Goal: Task Accomplishment & Management: Manage account settings

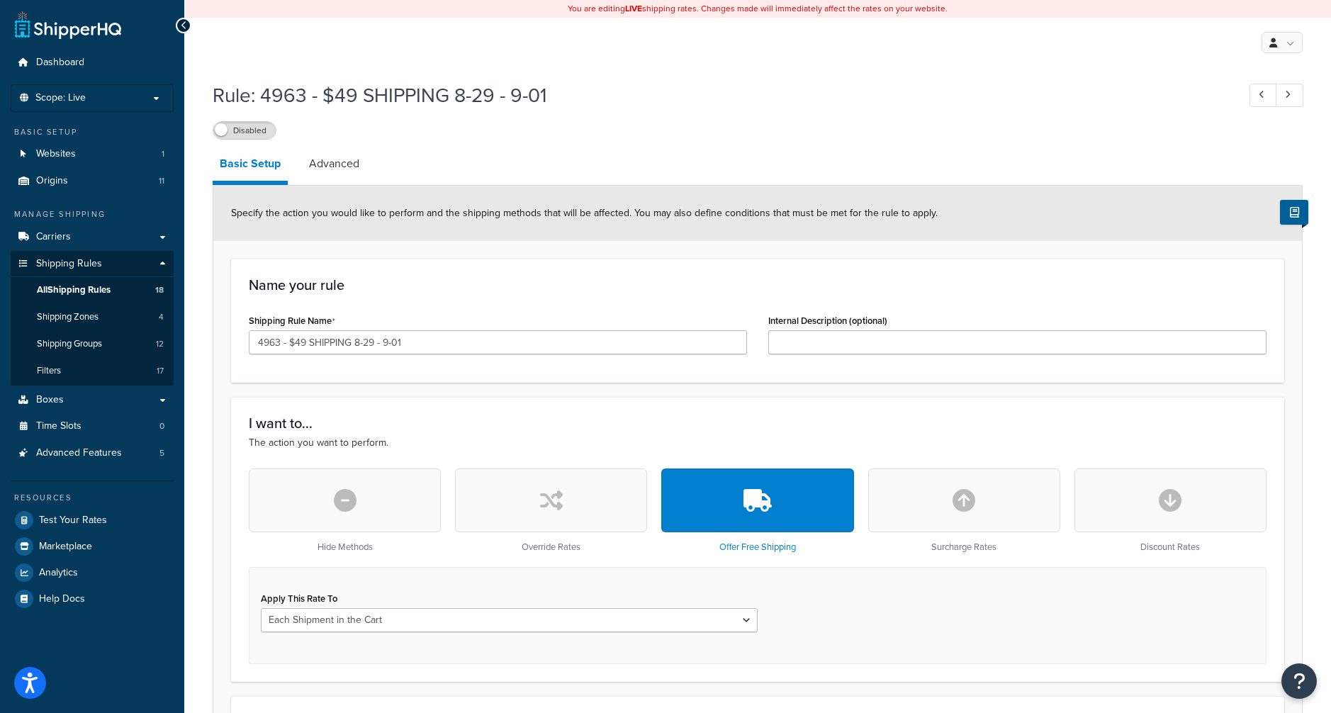
click at [113, 284] on link "All Shipping Rules 18" at bounding box center [92, 290] width 163 height 26
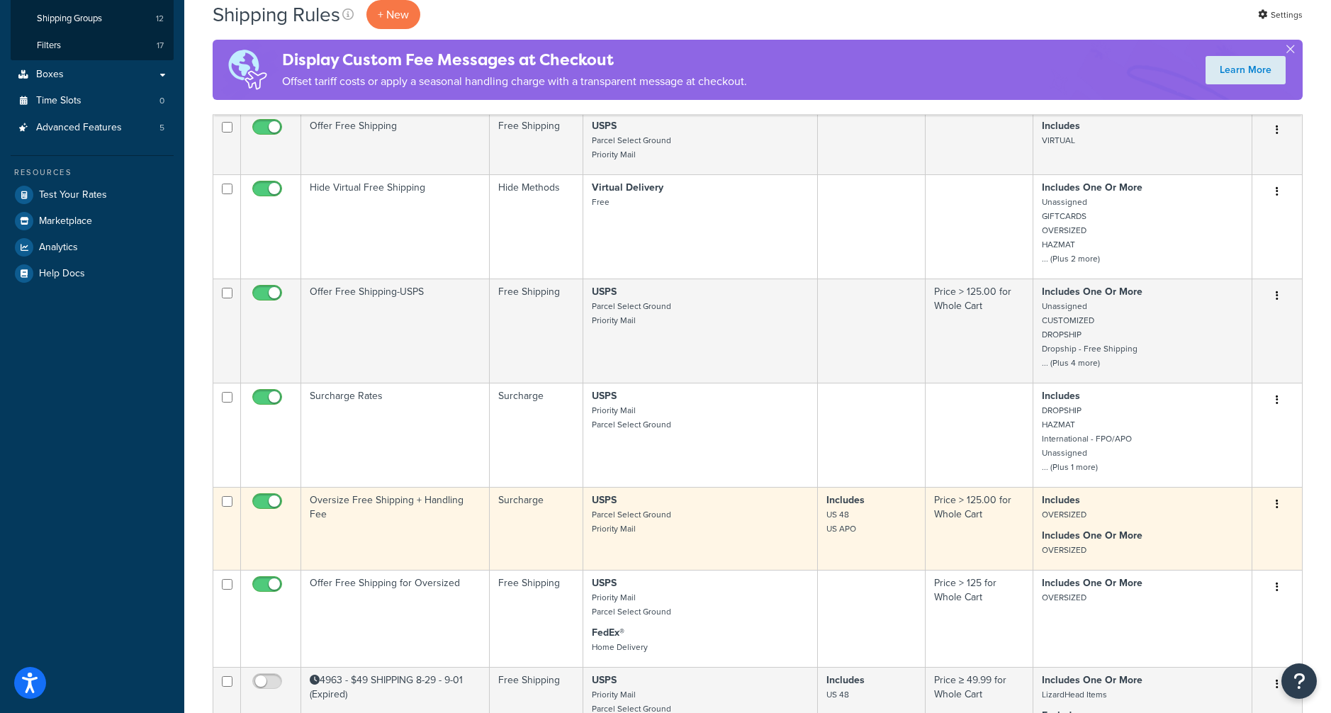
scroll to position [284, 0]
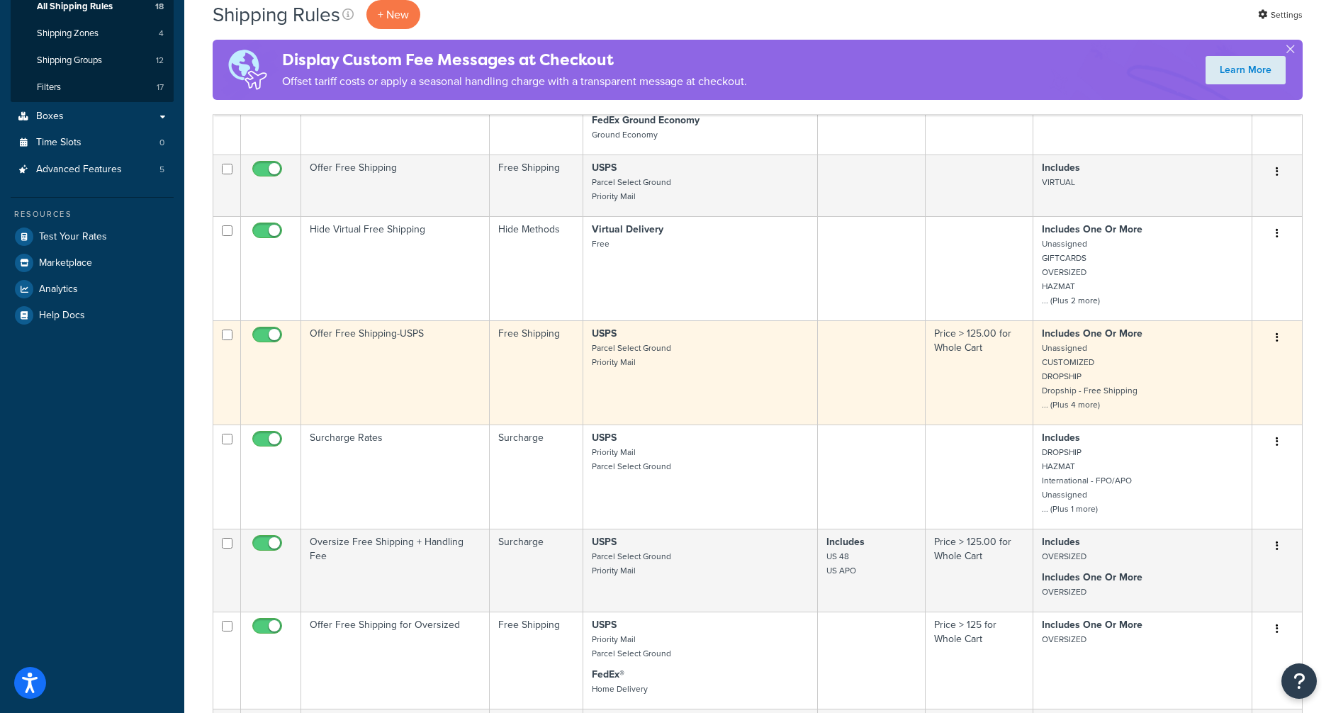
click at [371, 333] on td "Offer Free Shipping-USPS" at bounding box center [395, 372] width 189 height 104
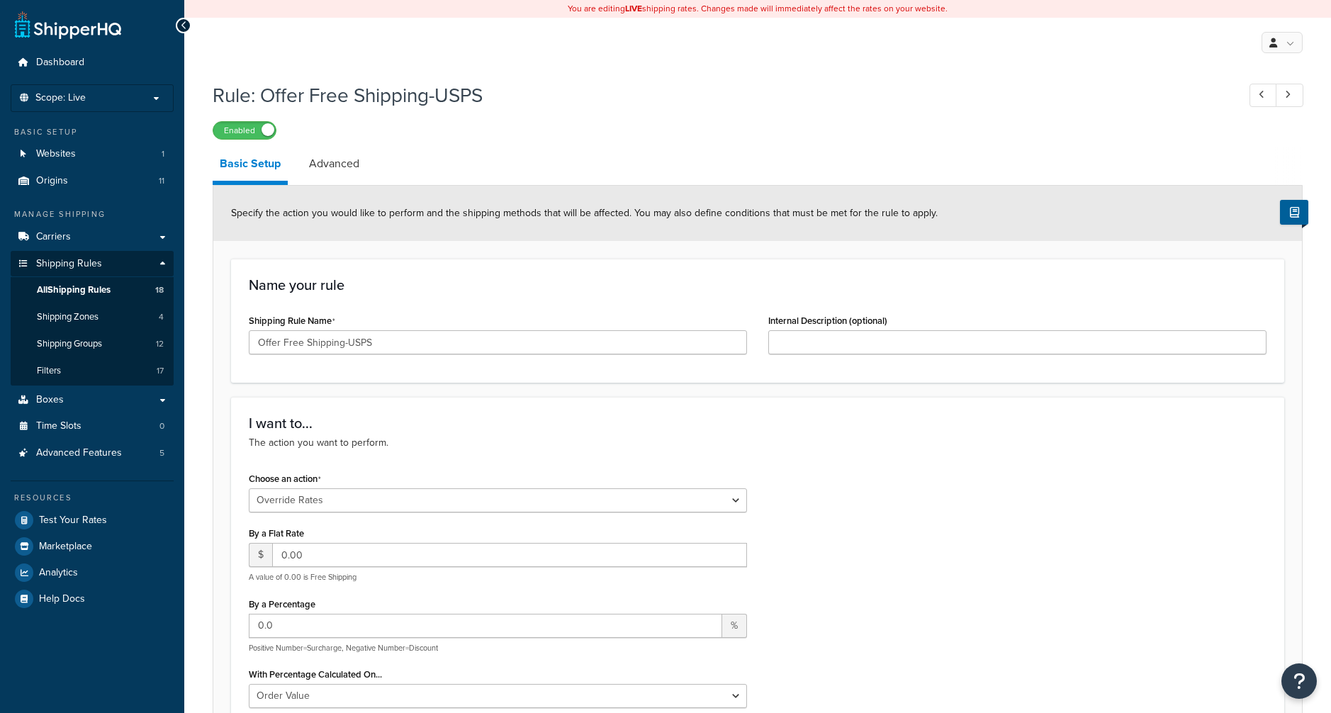
select select "OVERRIDE"
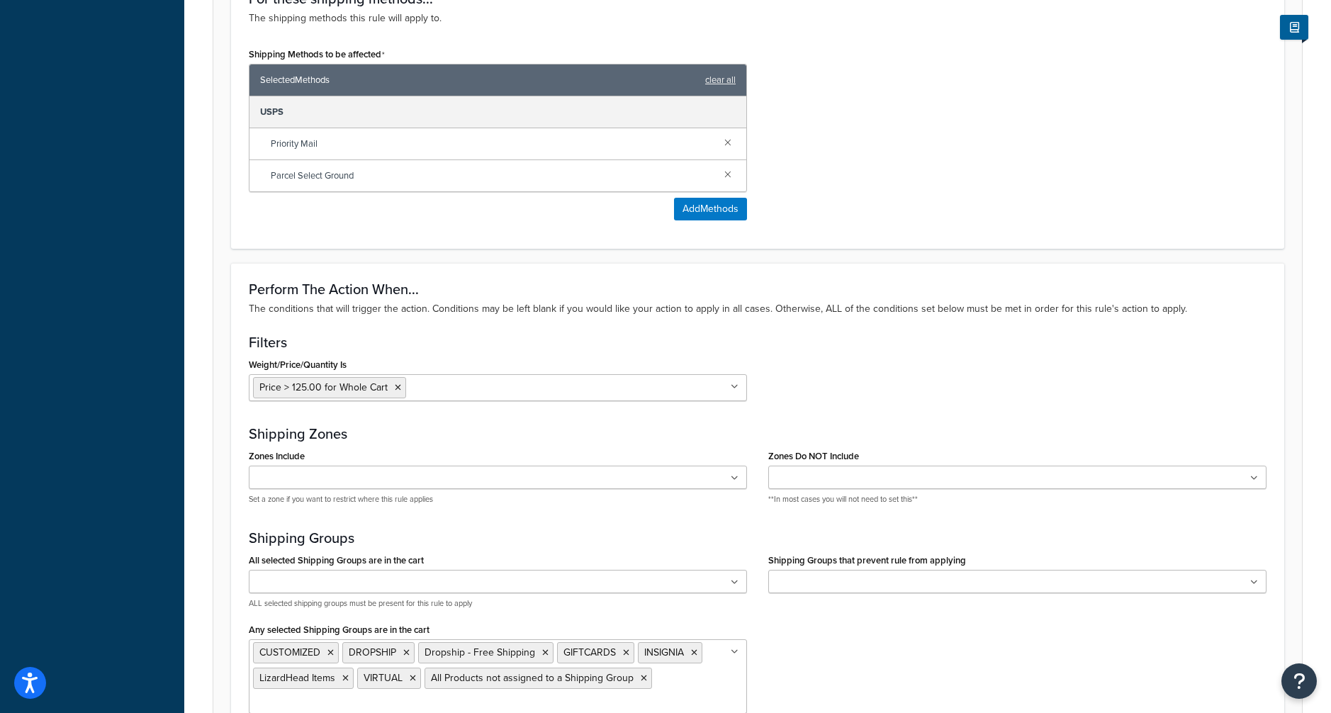
scroll to position [922, 0]
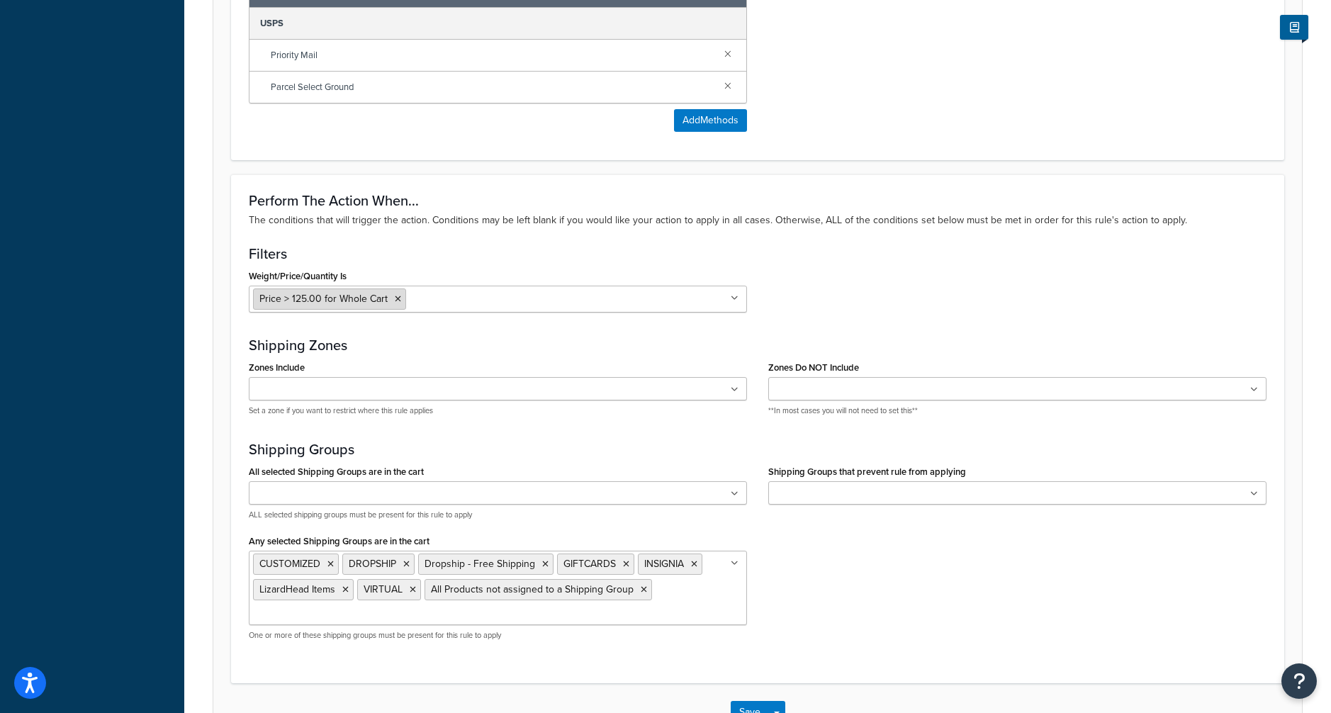
click at [315, 292] on span "Price > 125.00 for Whole Cart" at bounding box center [323, 298] width 128 height 15
click at [301, 298] on span "Price > 125.00 for Whole Cart" at bounding box center [323, 298] width 128 height 15
click at [465, 299] on input "Weight/Price/Quantity Is" at bounding box center [472, 299] width 125 height 16
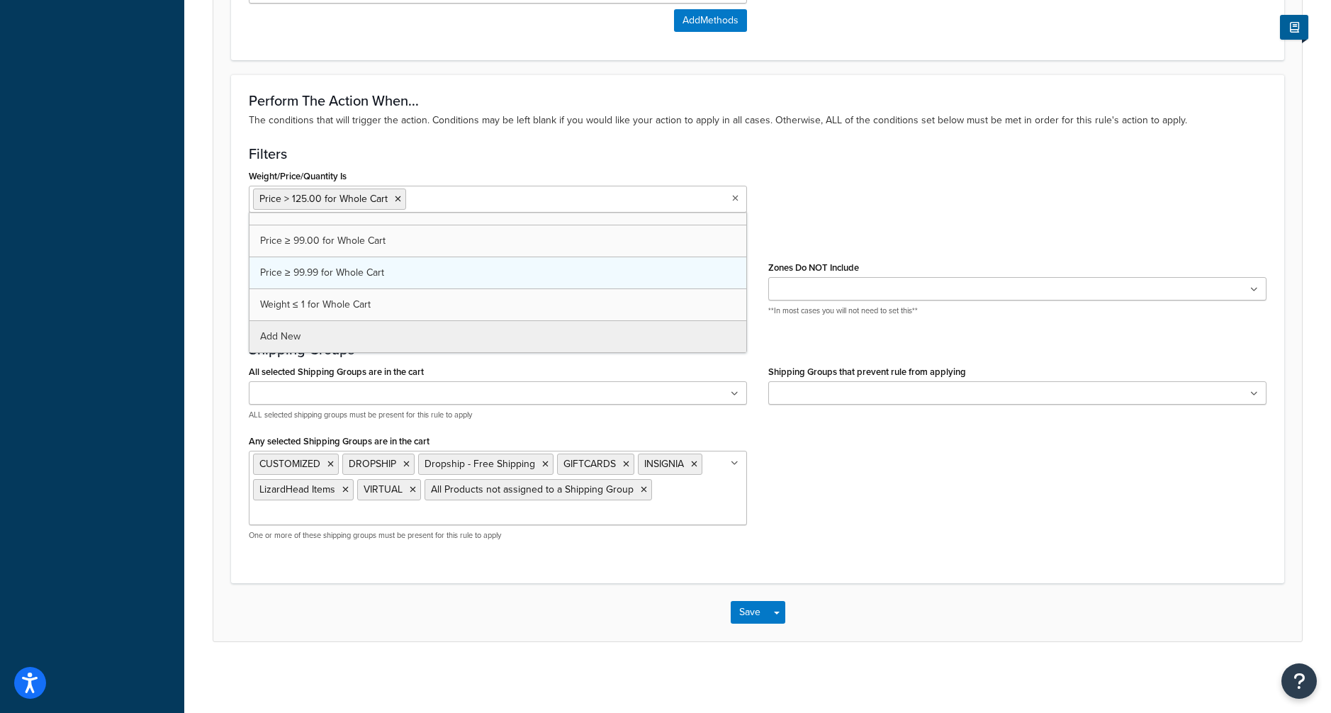
scroll to position [369, 0]
click at [397, 197] on icon at bounding box center [398, 199] width 6 height 9
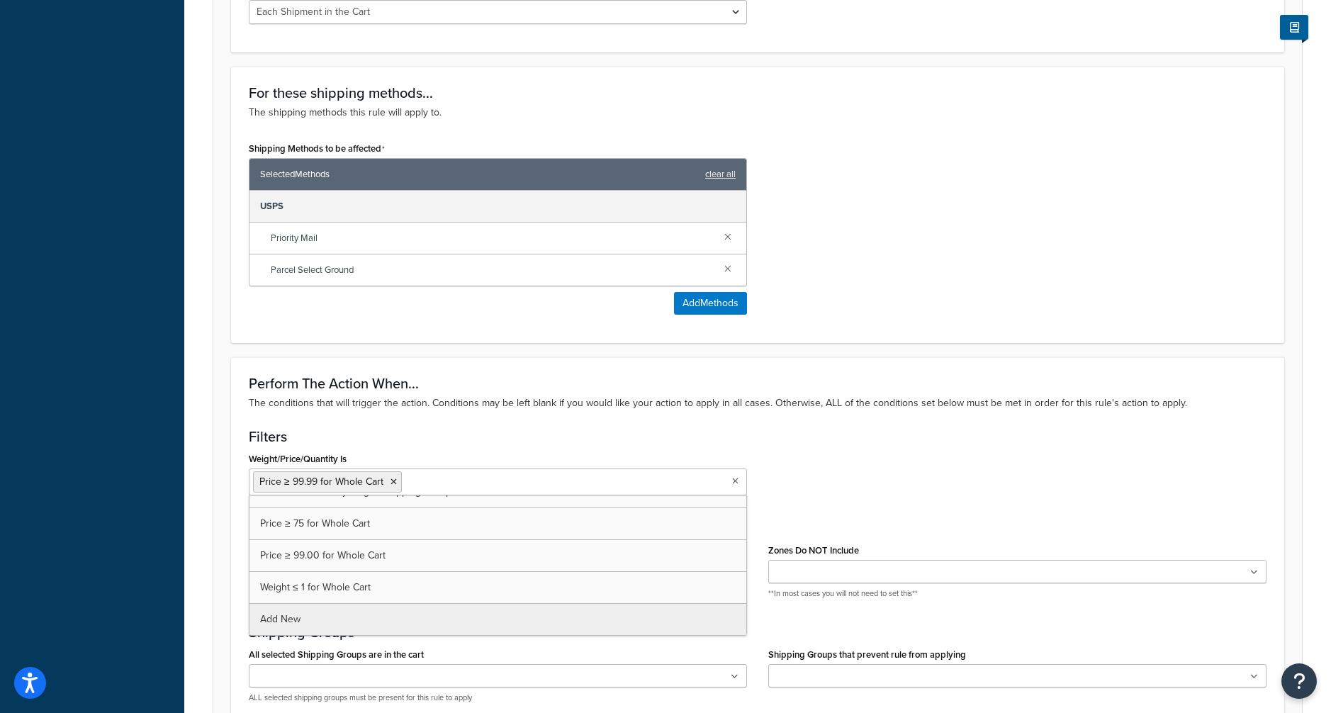
click at [825, 459] on div "Weight/Price/Quantity Is Price ≥ 99.99 for Whole Cart Cart weight < 500 lbs Pri…" at bounding box center [757, 477] width 1039 height 57
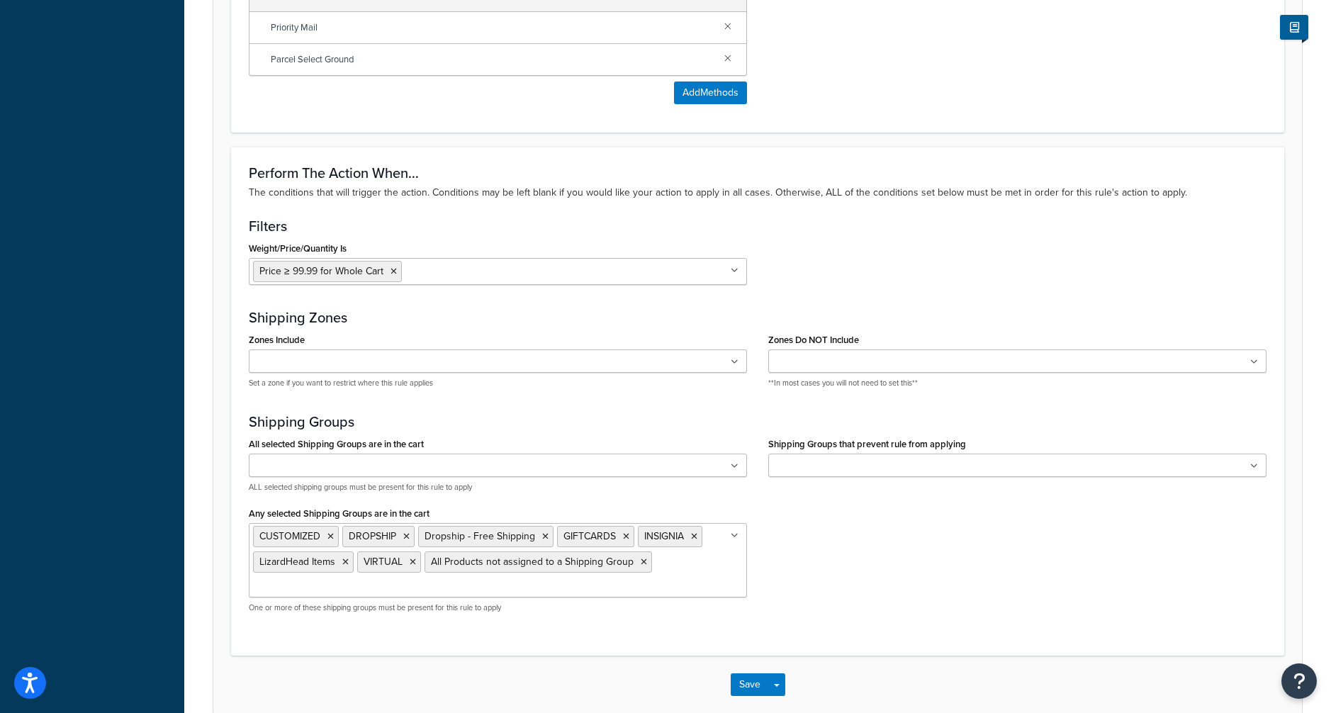
scroll to position [1022, 0]
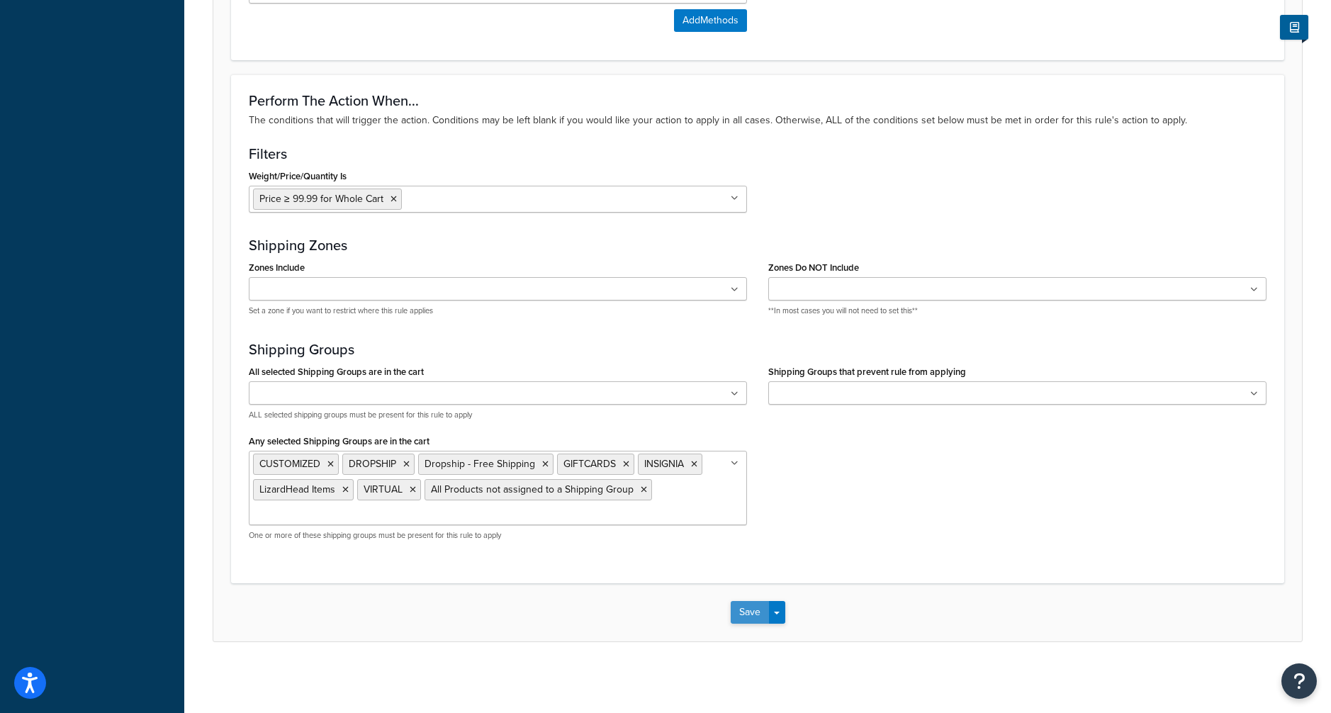
click at [748, 606] on button "Save" at bounding box center [750, 612] width 38 height 23
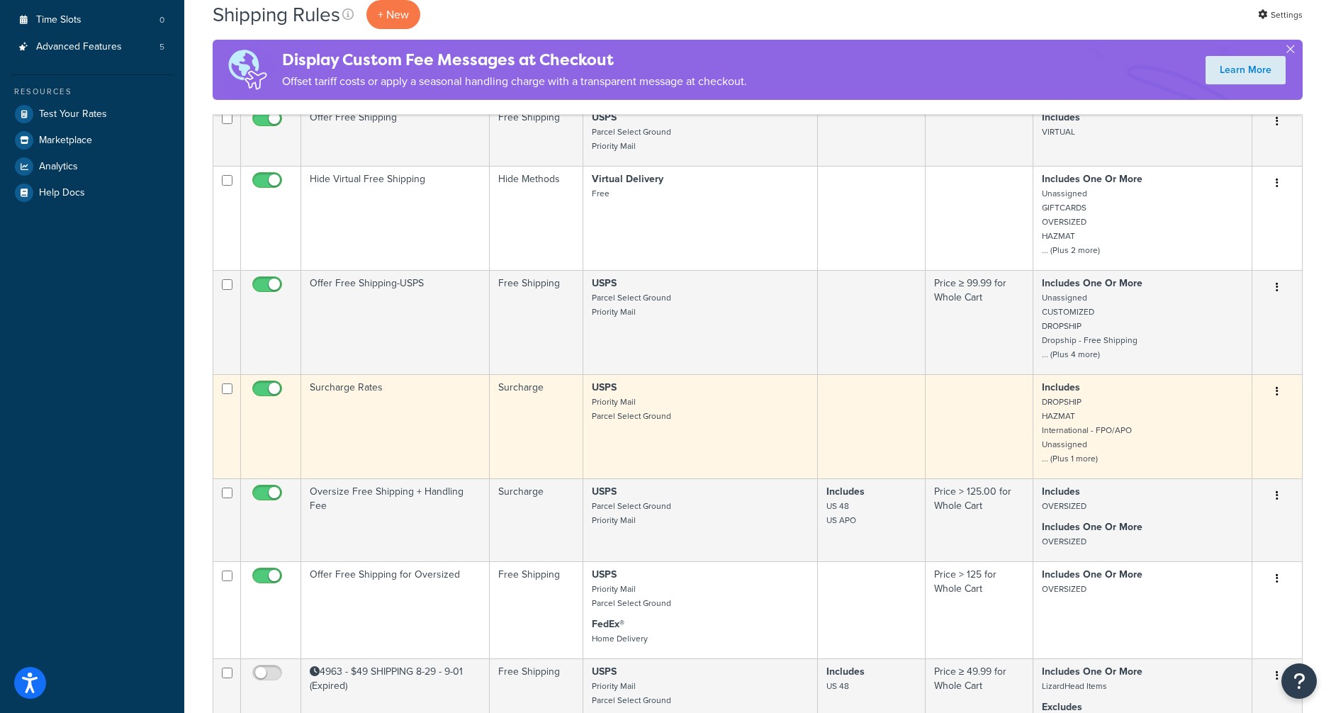
scroll to position [354, 0]
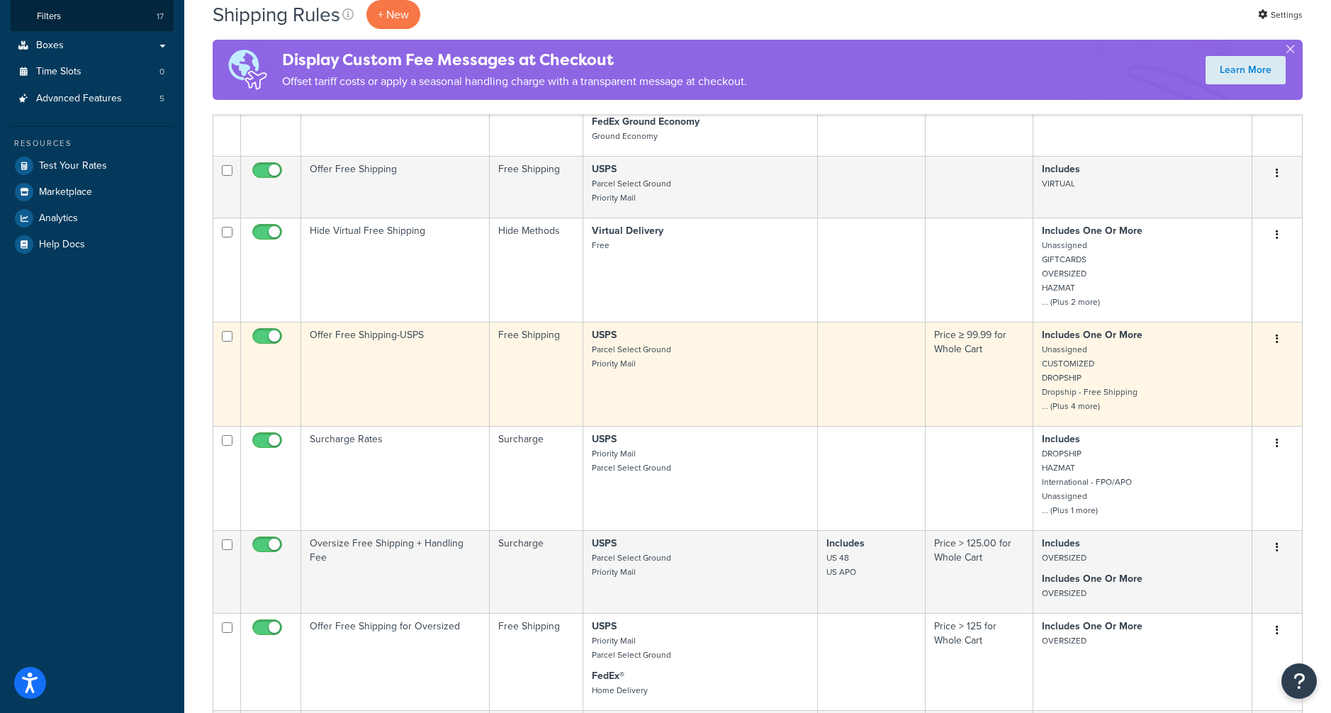
click at [428, 370] on td "Offer Free Shipping-USPS" at bounding box center [395, 374] width 189 height 104
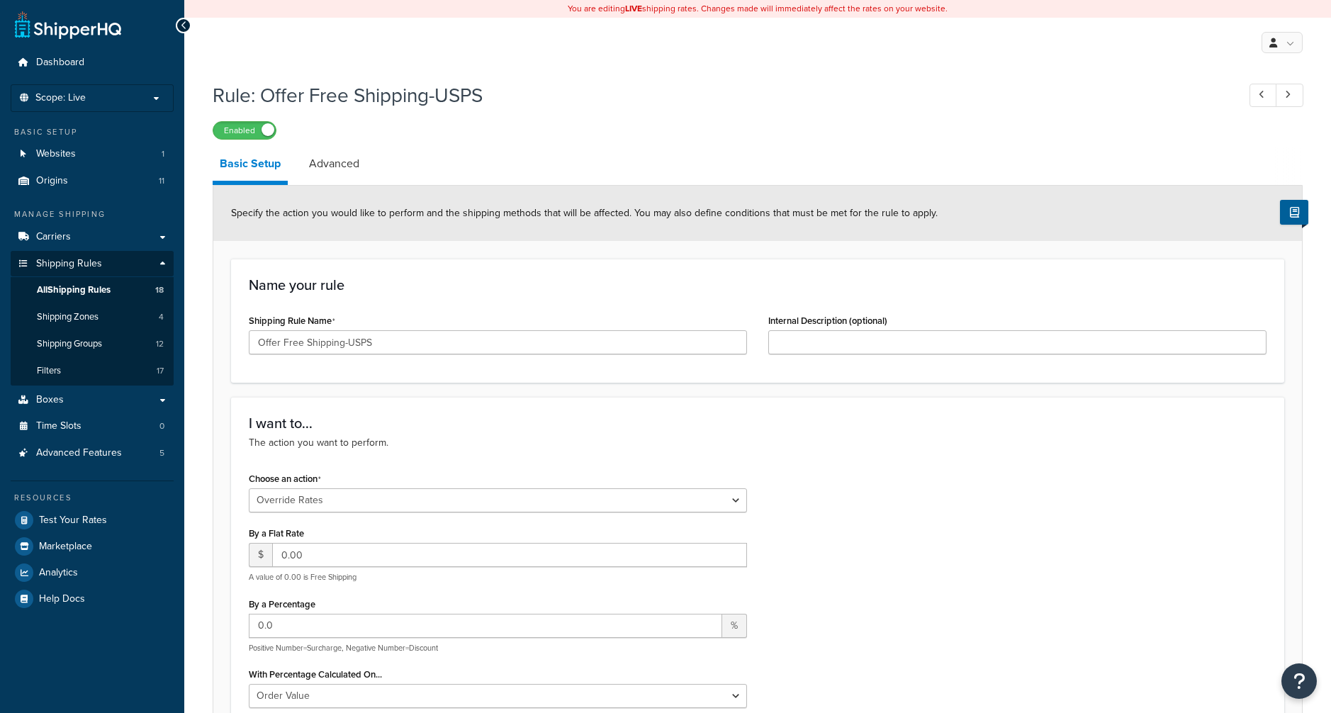
select select "OVERRIDE"
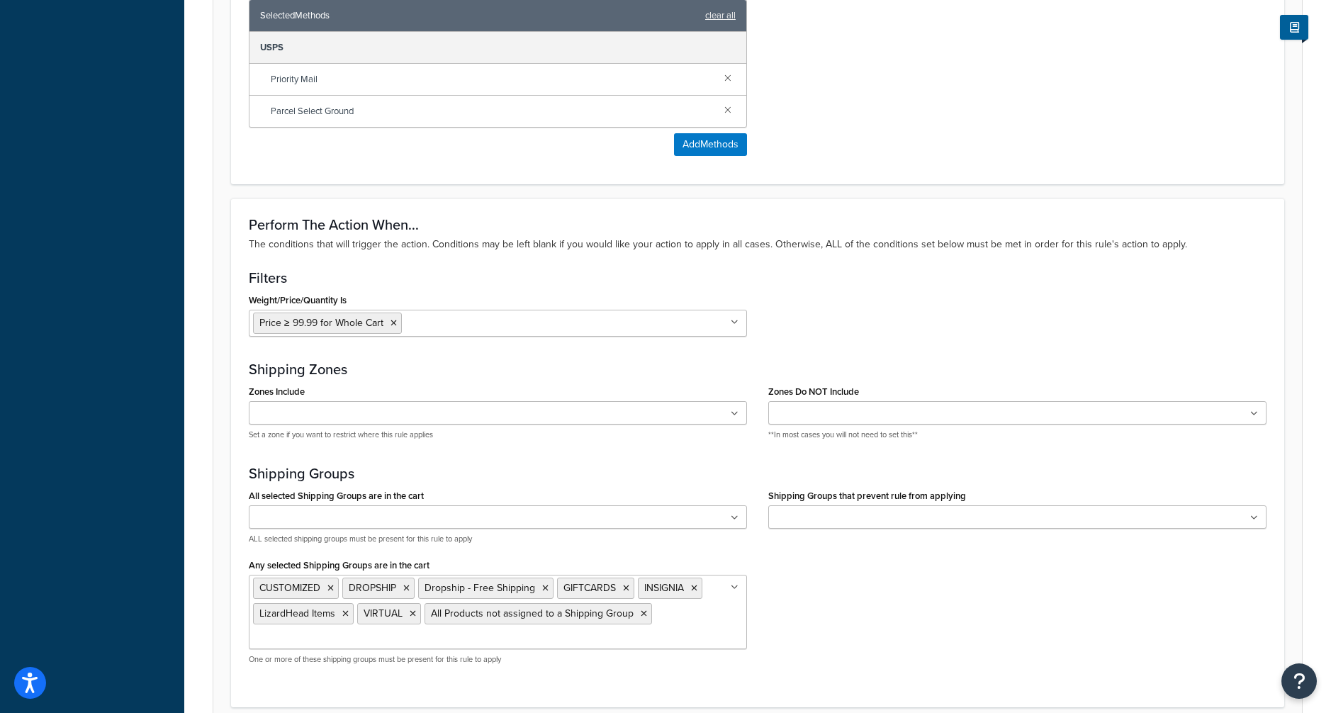
scroll to position [922, 0]
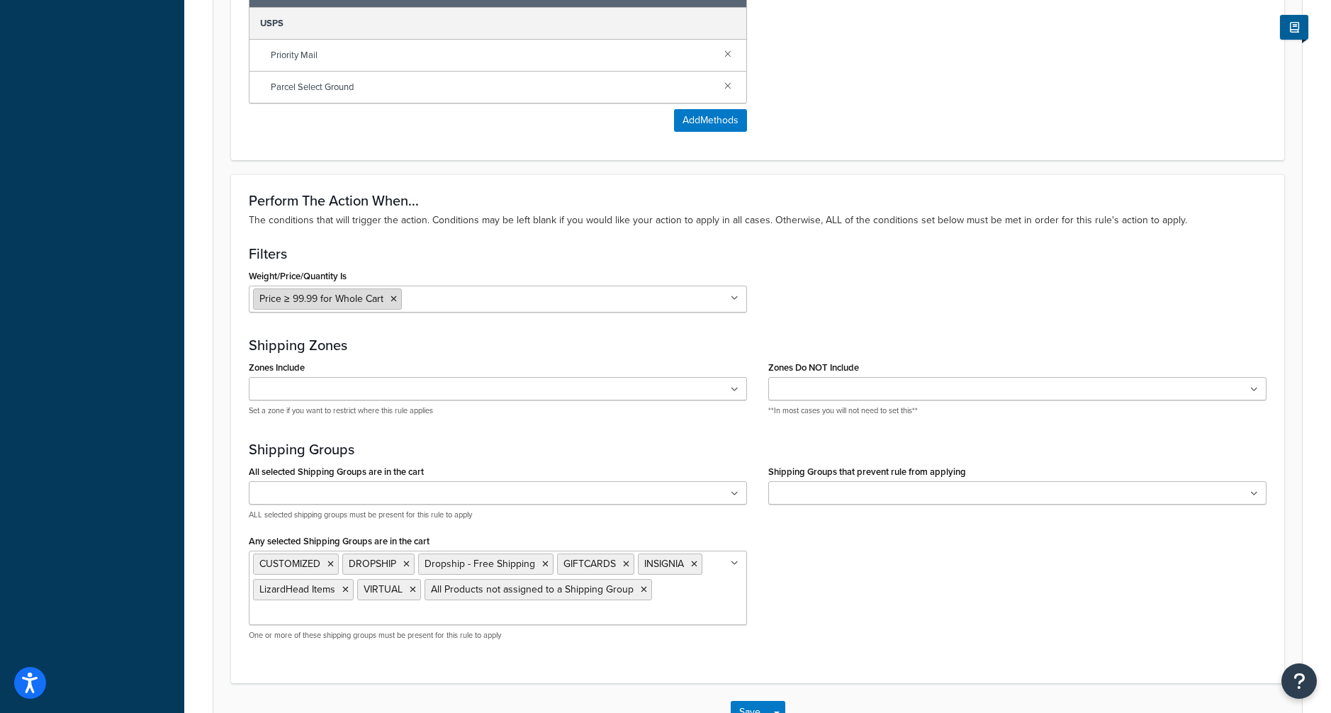
click at [354, 298] on span "Price ≥ 99.99 for Whole Cart" at bounding box center [321, 298] width 124 height 15
click at [449, 296] on input "Weight/Price/Quantity Is" at bounding box center [467, 299] width 125 height 16
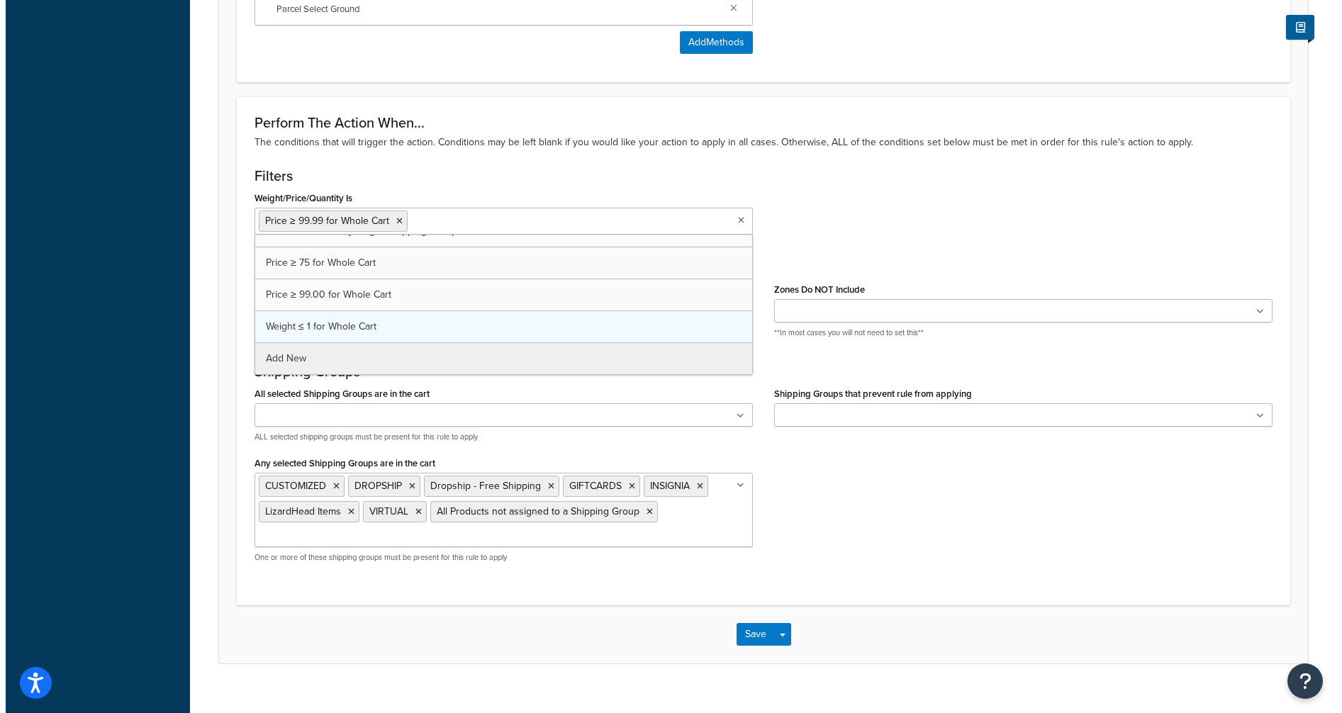
scroll to position [1022, 0]
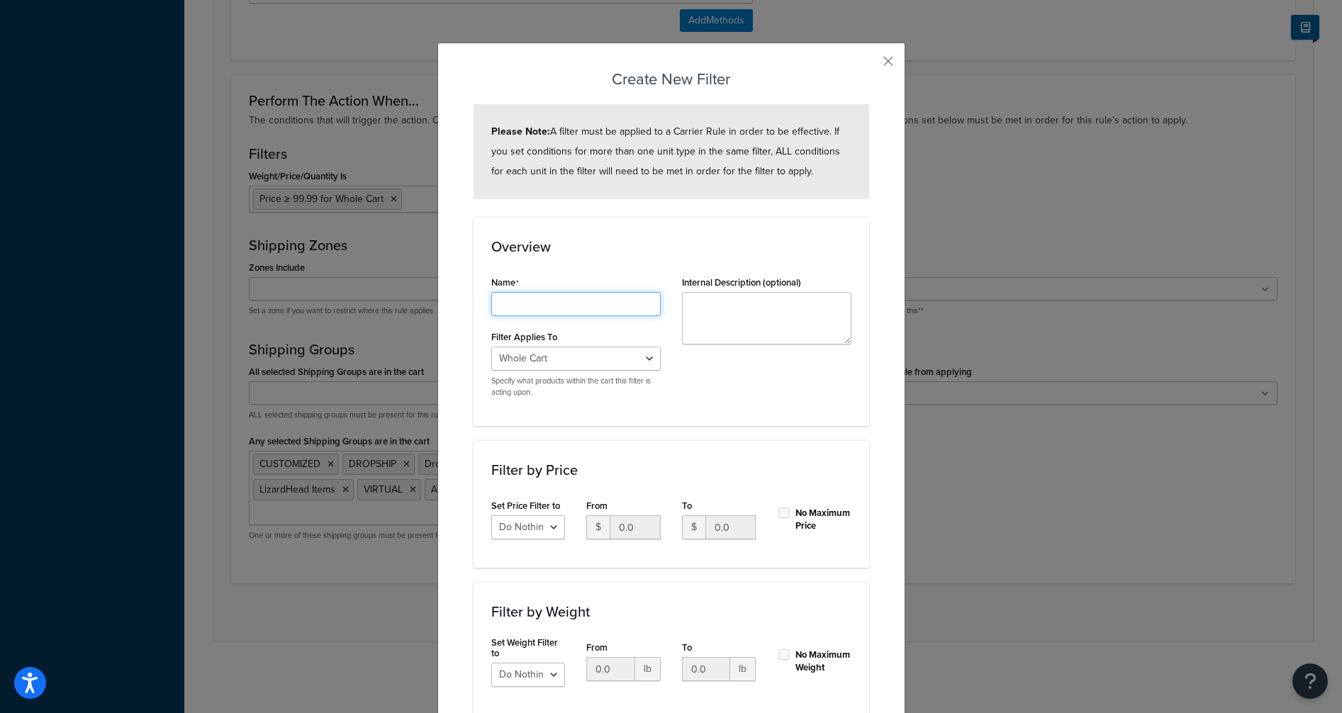
click at [605, 298] on input "Shipping Rule Name" at bounding box center [575, 304] width 169 height 24
click at [609, 263] on div "Overview Name Filter Applies To Whole Cart Everything in Shipping Group Everyth…" at bounding box center [672, 321] width 396 height 209
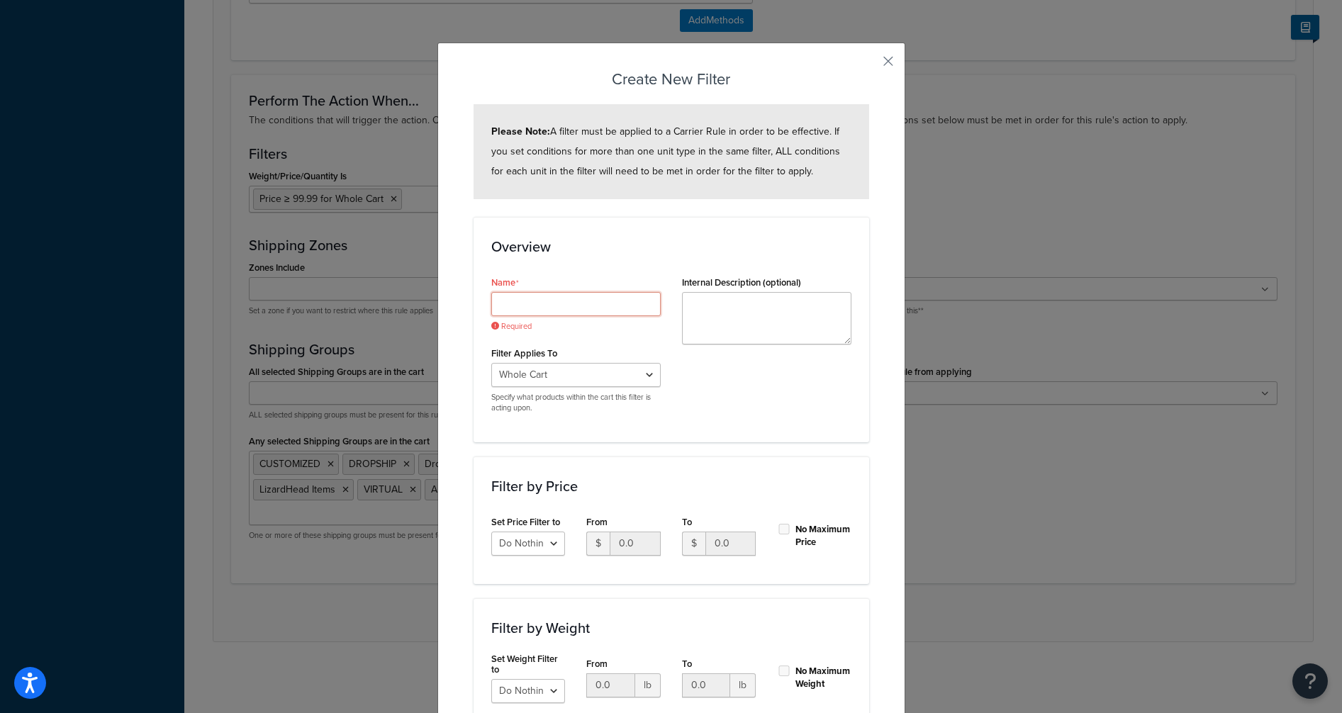
click at [554, 303] on input "Shipping Rule Name" at bounding box center [575, 304] width 169 height 24
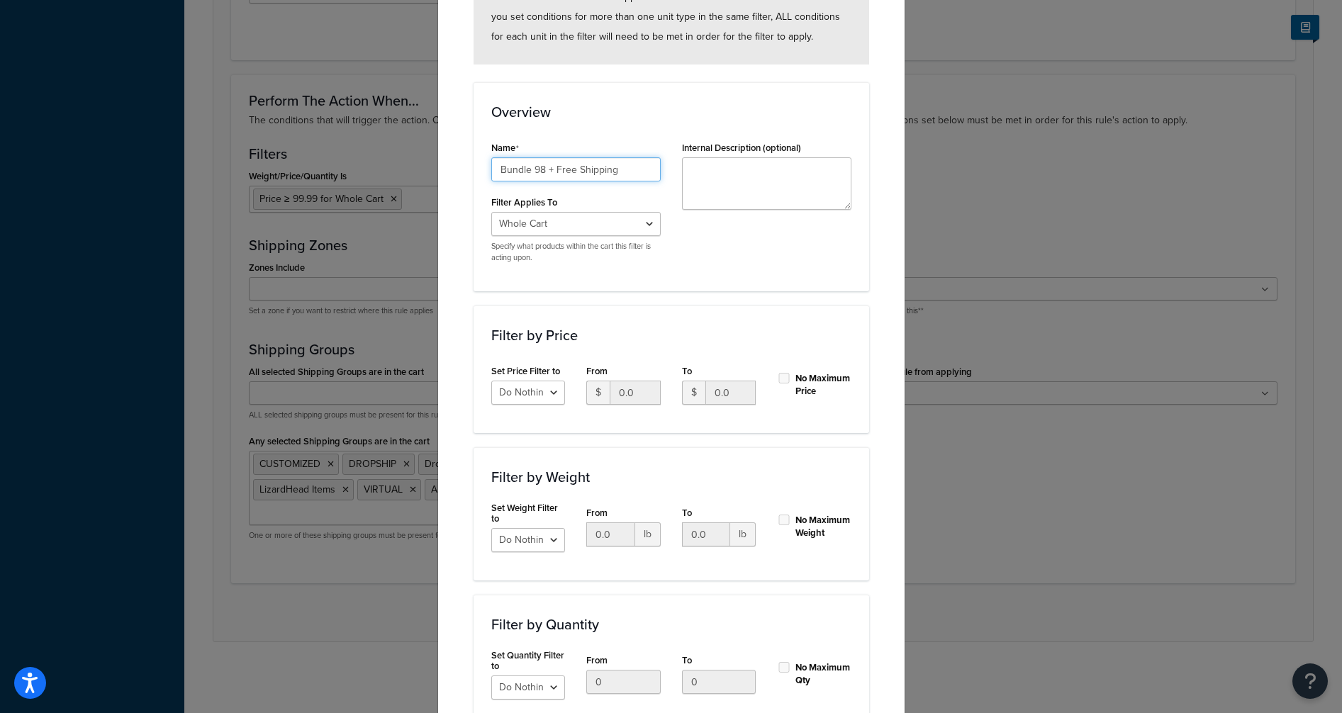
scroll to position [142, 0]
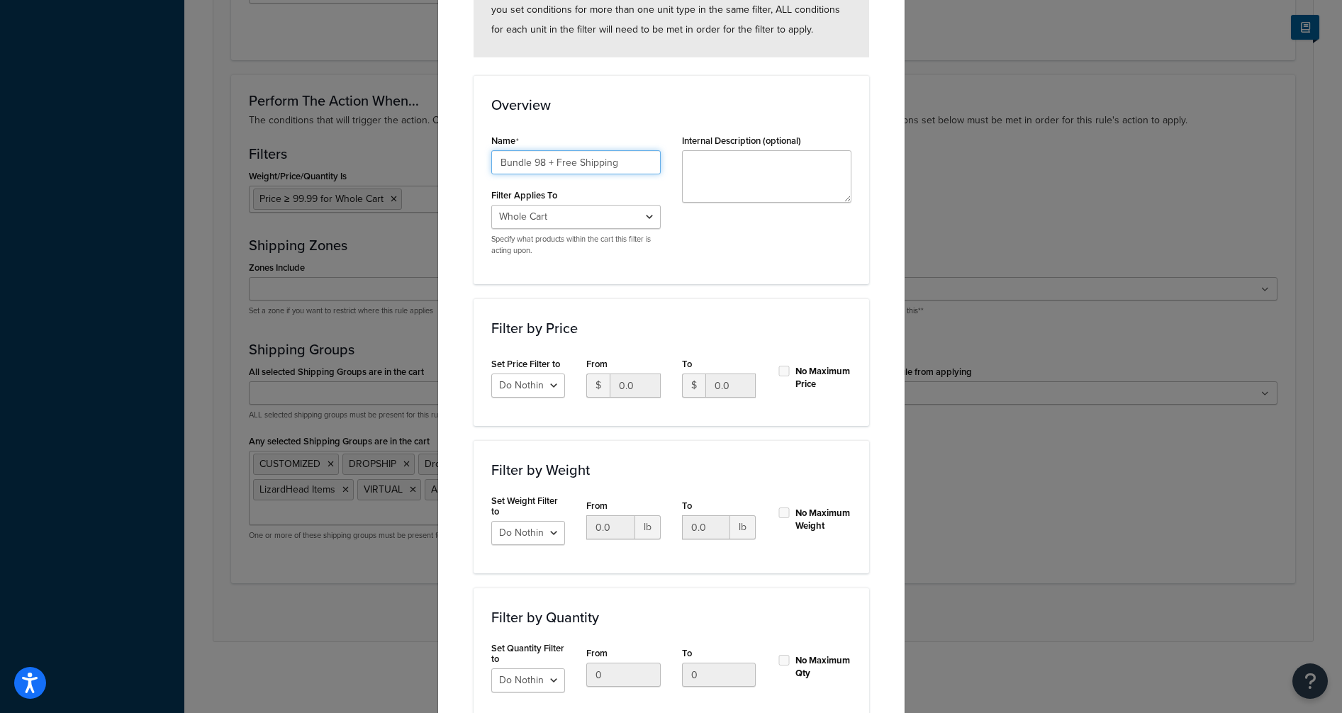
type input "Bundle 98 + Free Shipping"
click at [554, 390] on select "Do Nothing Apply to a Range" at bounding box center [528, 386] width 74 height 24
select select "range"
click at [491, 374] on select "Do Nothing Apply to a Range" at bounding box center [528, 386] width 74 height 24
drag, startPoint x: 622, startPoint y: 393, endPoint x: 588, endPoint y: 399, distance: 34.6
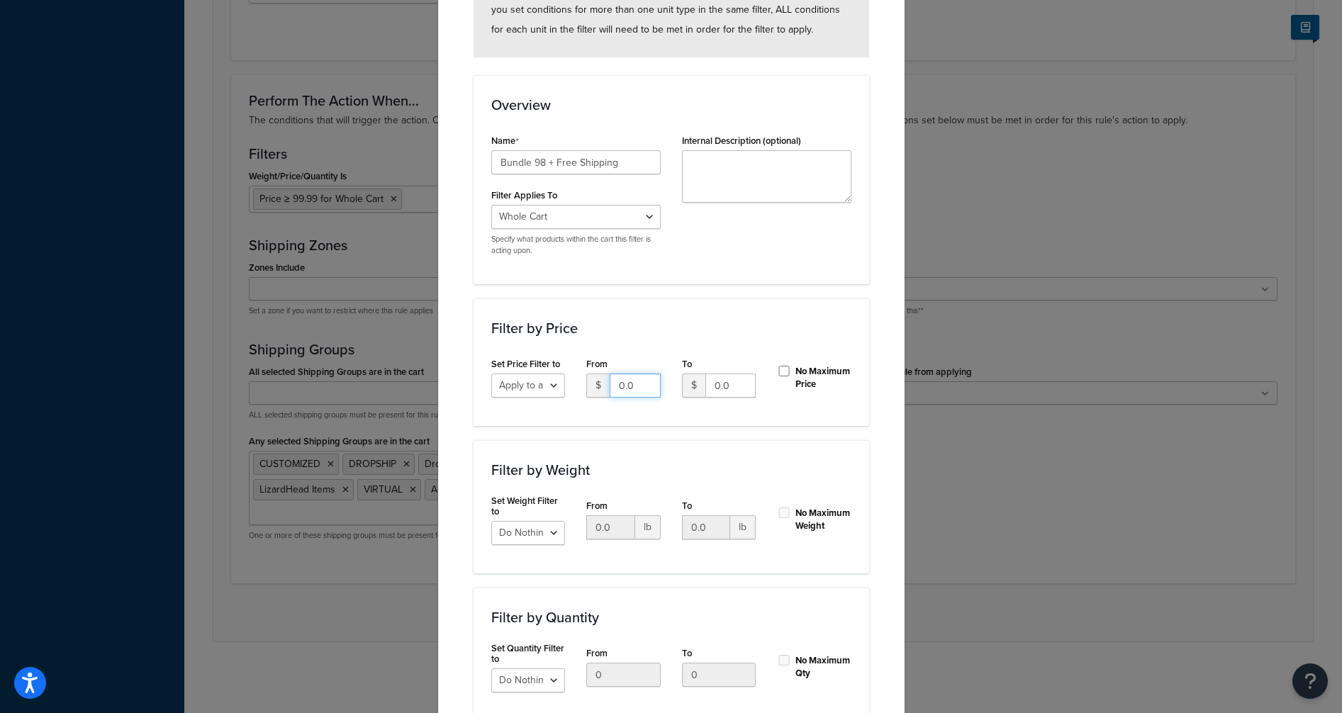
click at [589, 398] on div "$ 0.0" at bounding box center [623, 386] width 74 height 24
click at [623, 383] on input "98.00" at bounding box center [635, 386] width 51 height 24
type input "92.00"
click at [780, 369] on input "No Maximum Price" at bounding box center [784, 371] width 14 height 11
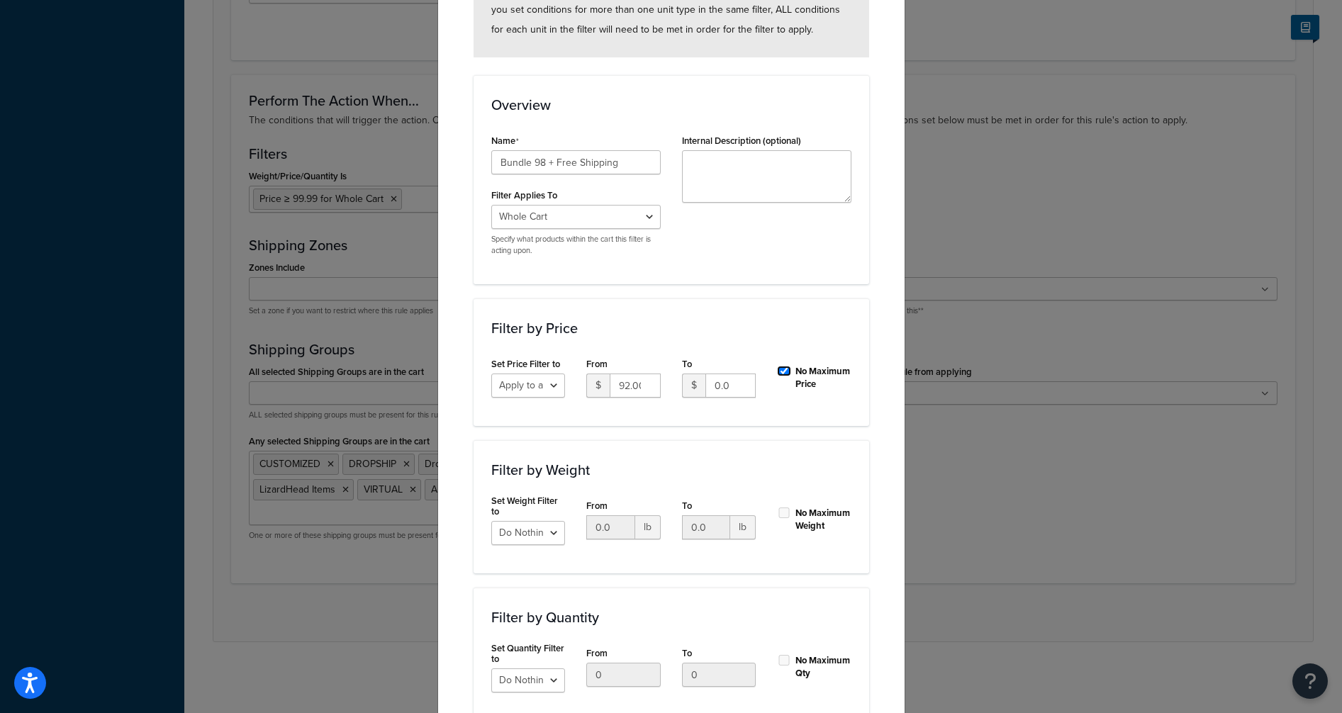
checkbox input "true"
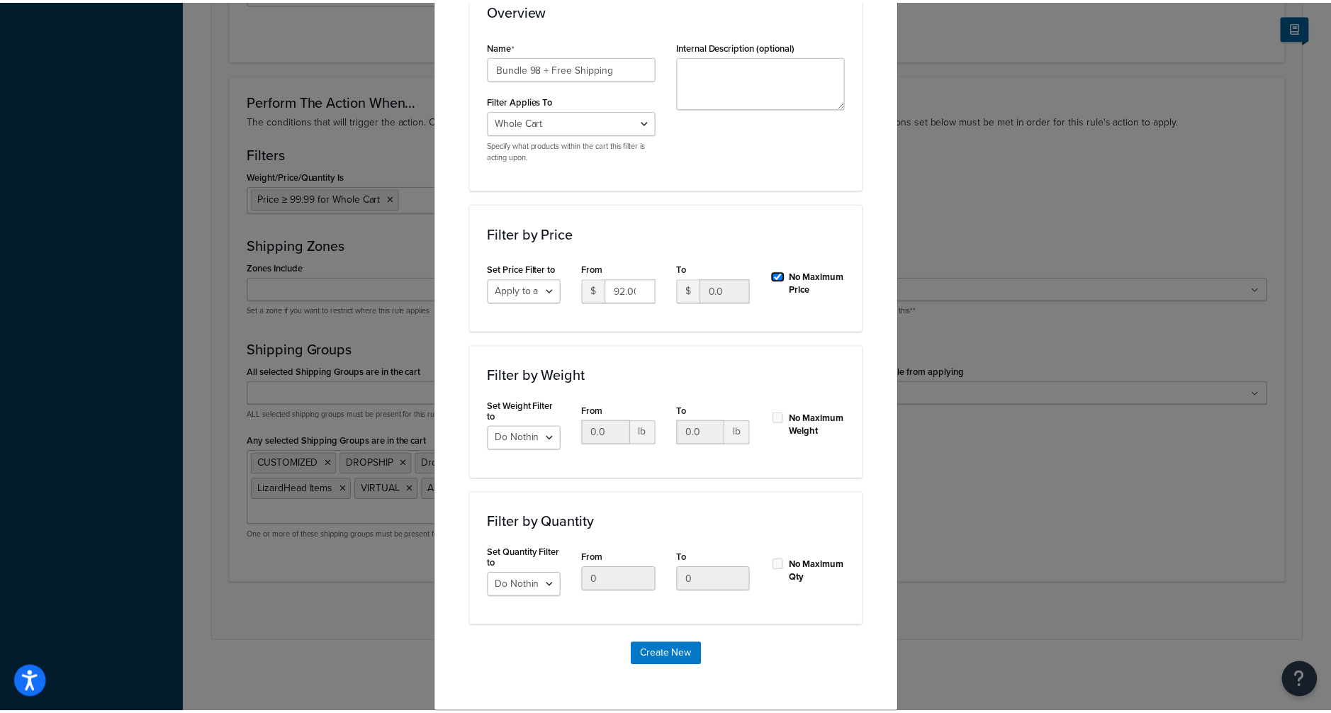
scroll to position [237, 0]
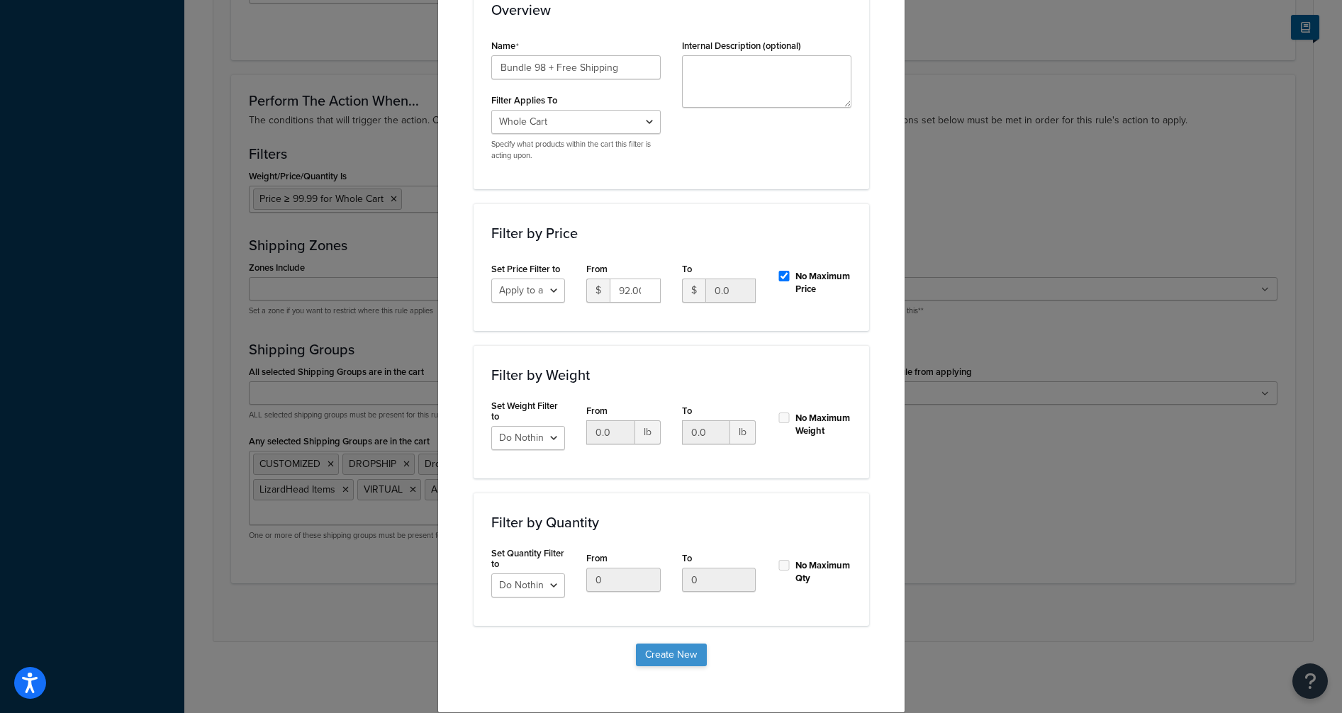
click at [671, 661] on button "Create New" at bounding box center [671, 655] width 71 height 23
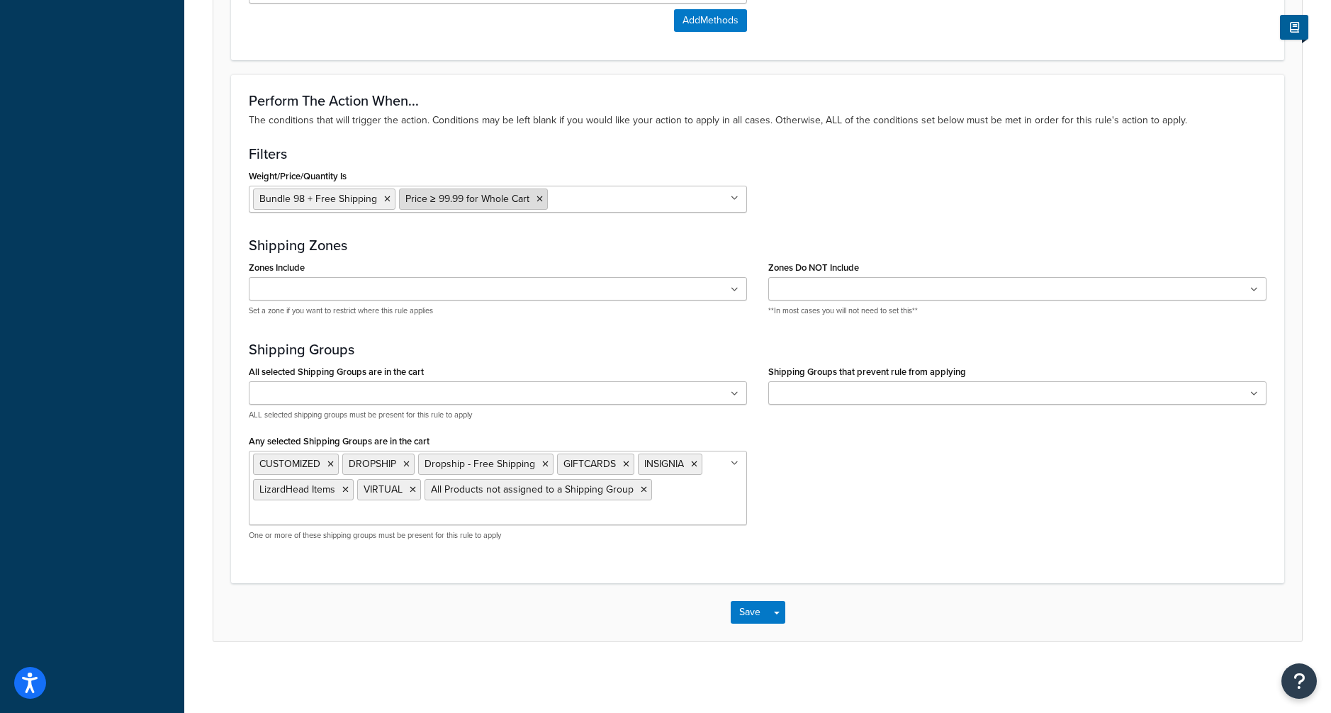
click at [537, 198] on icon at bounding box center [540, 199] width 6 height 9
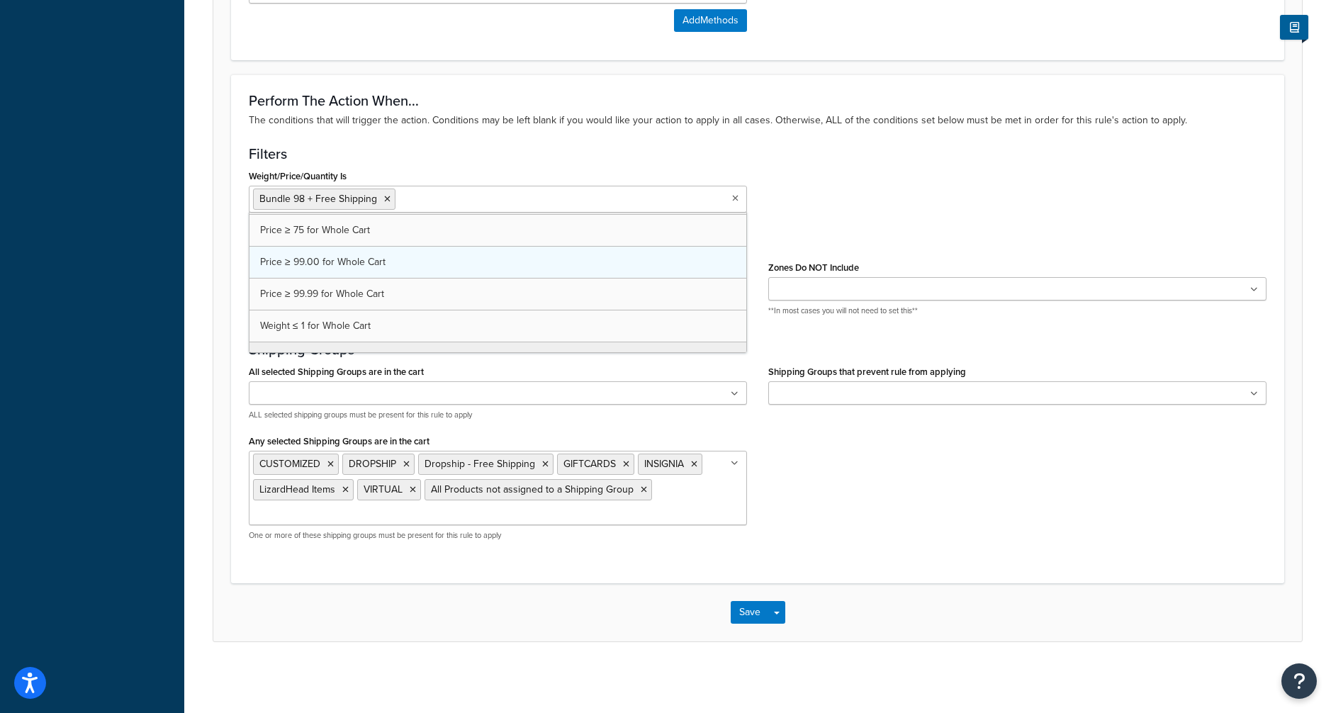
scroll to position [433, 0]
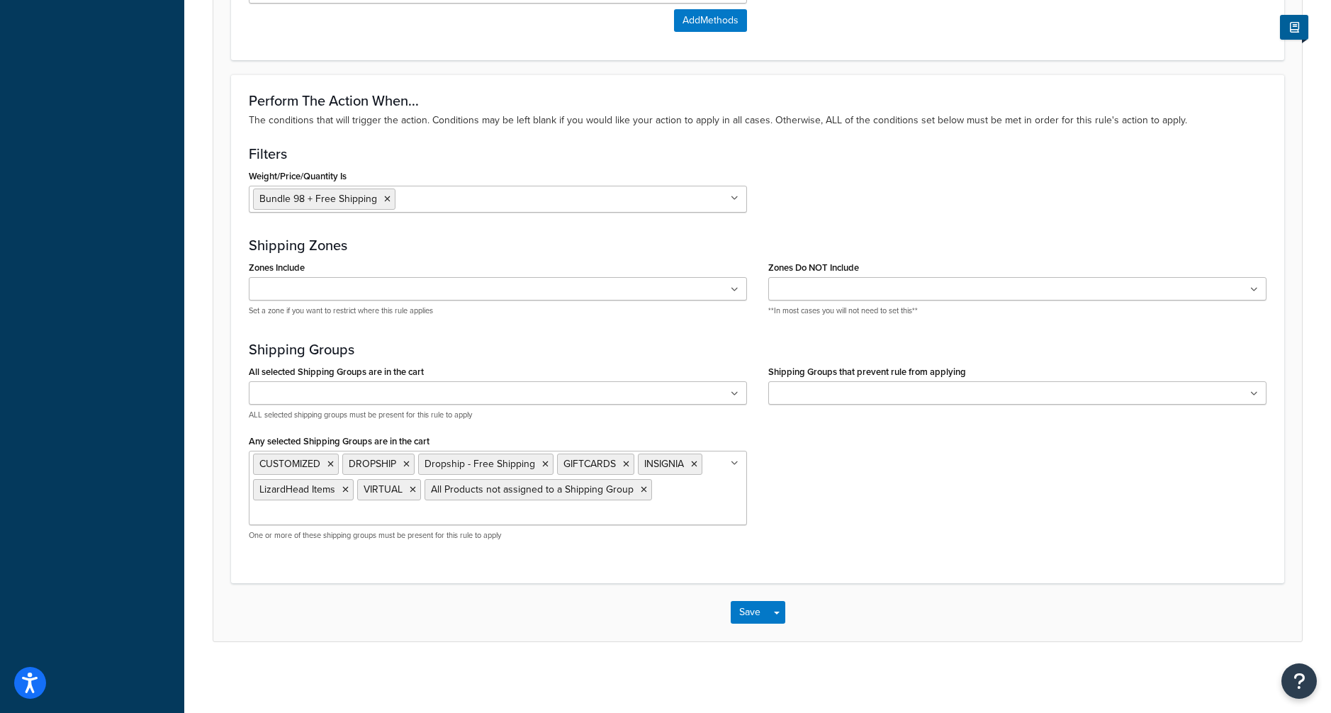
click at [922, 510] on div "All selected Shipping Groups are in the cart 547RATE CUSTOMIZED DROPSHIP Dropsh…" at bounding box center [757, 457] width 1039 height 191
click at [749, 613] on button "Save" at bounding box center [750, 612] width 38 height 23
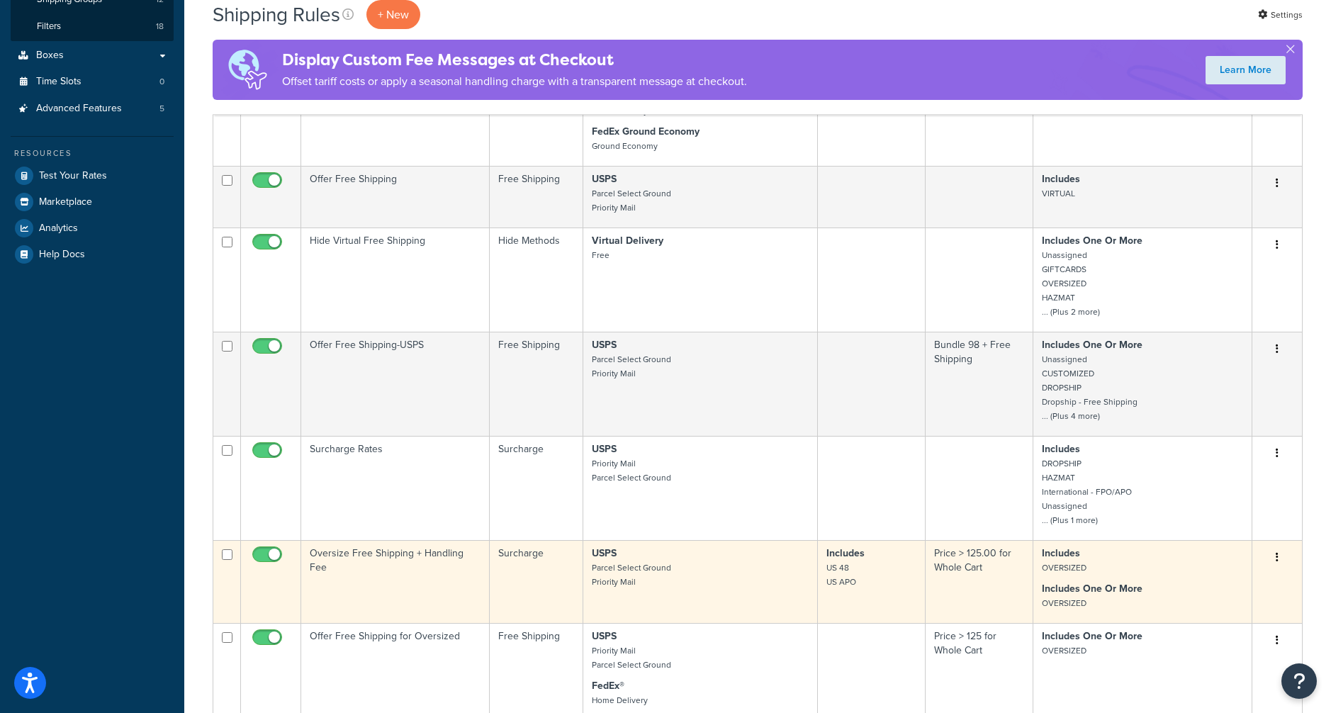
scroll to position [284, 0]
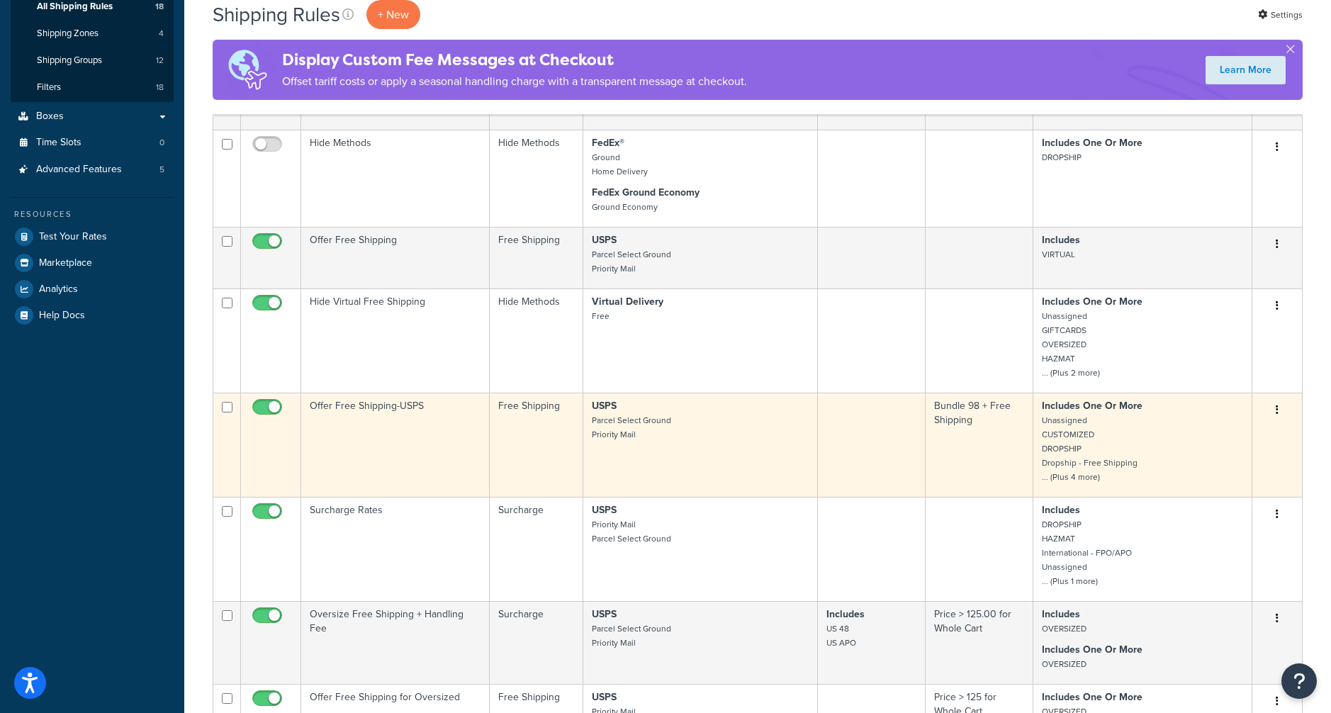
click at [572, 447] on td "Free Shipping" at bounding box center [537, 445] width 94 height 104
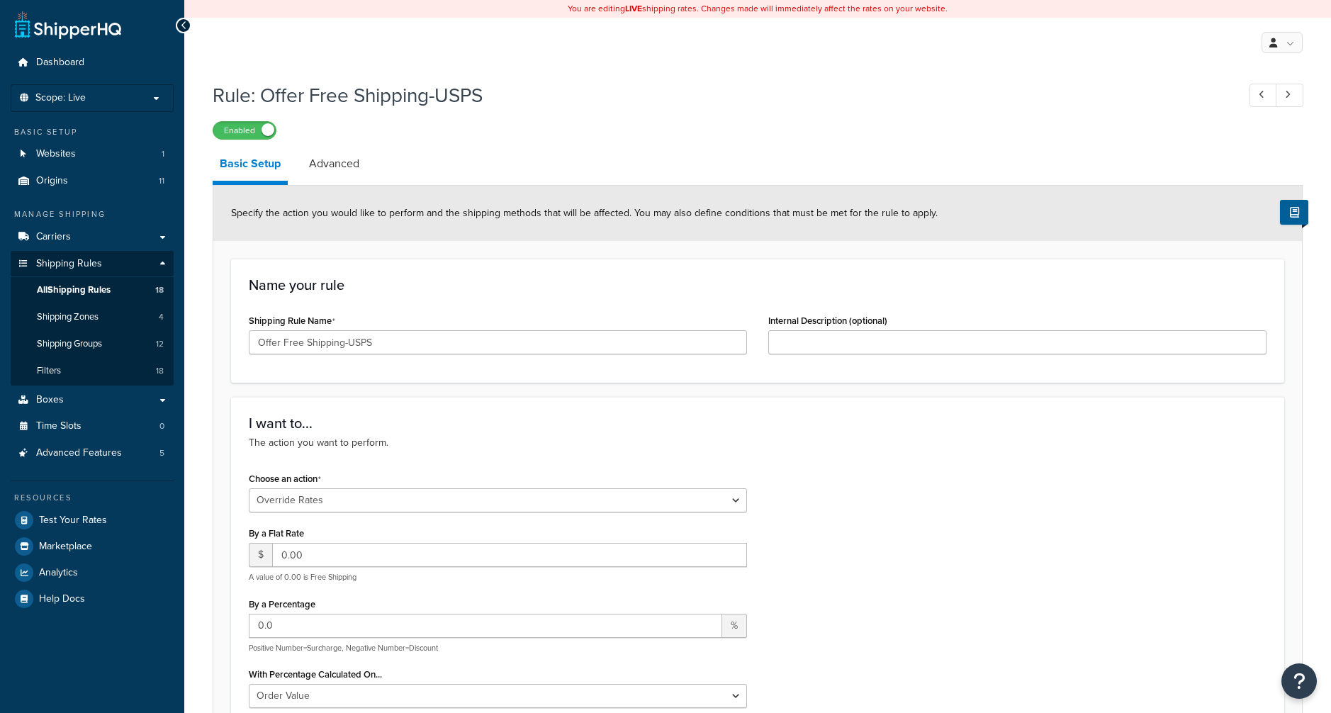
select select "OVERRIDE"
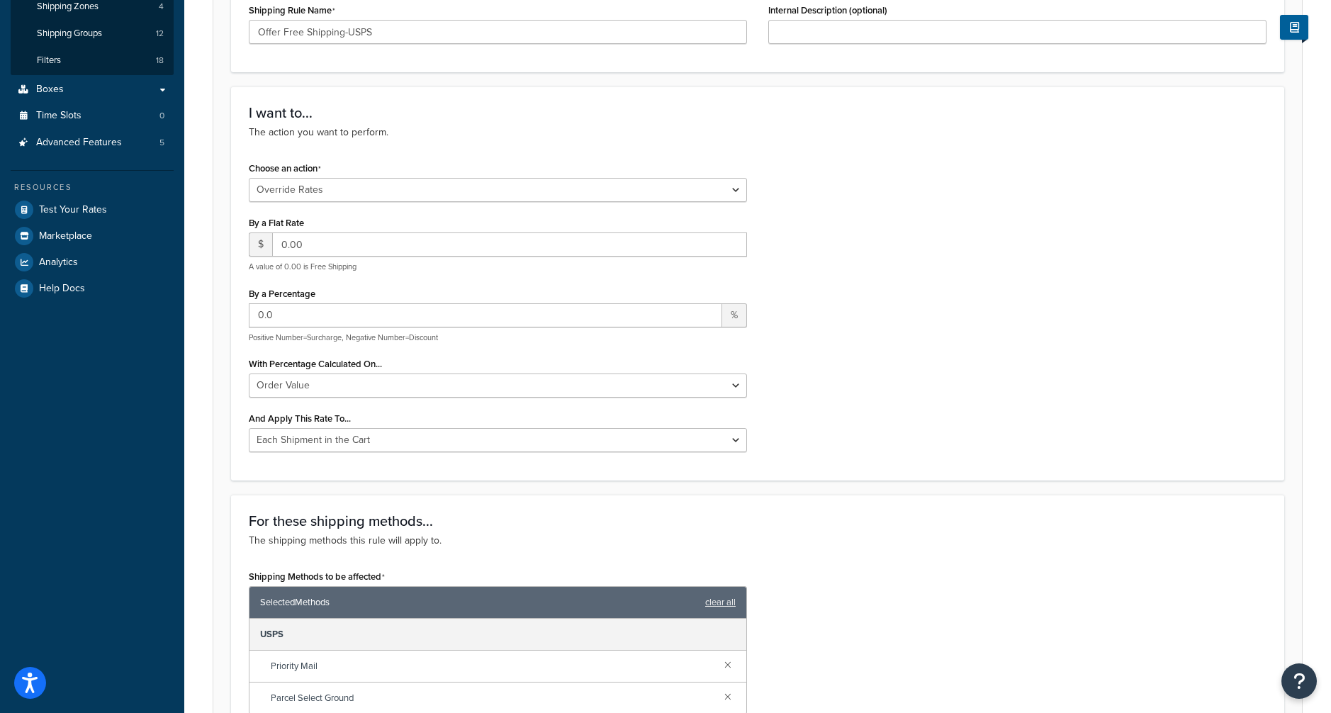
scroll to position [425, 0]
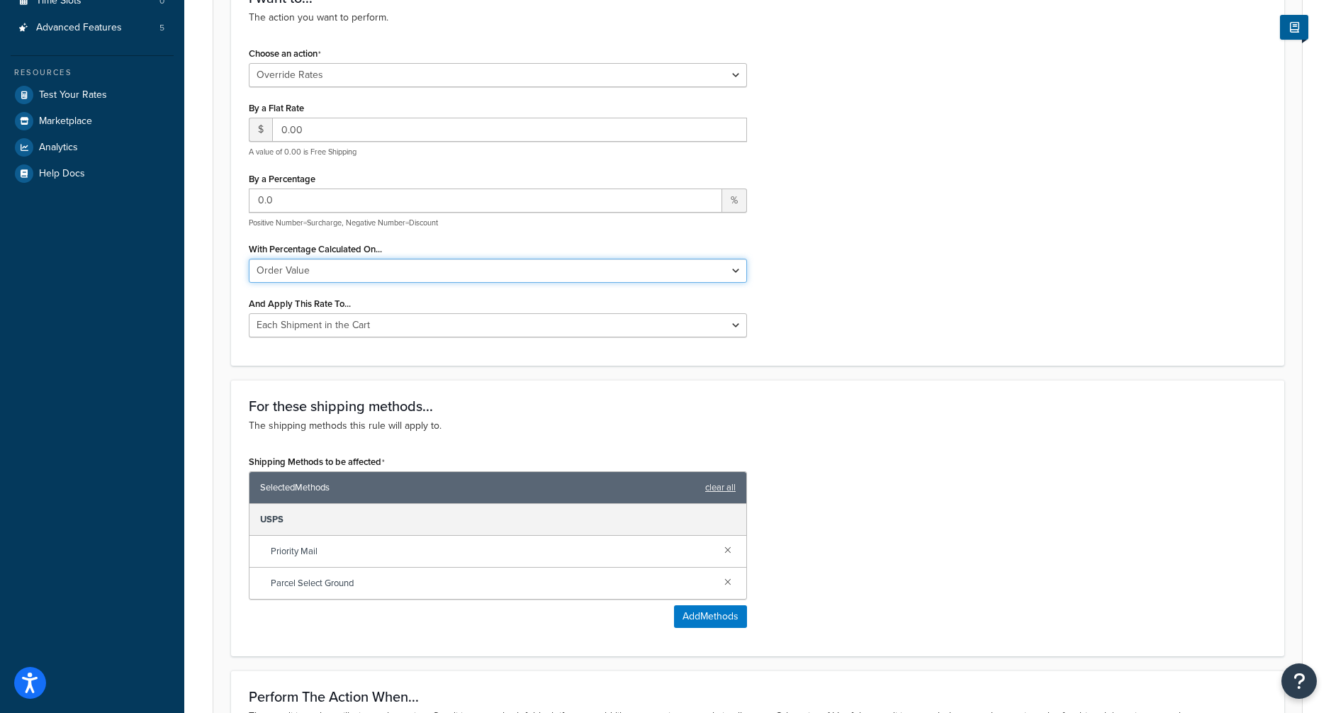
click at [724, 269] on select "Order Value" at bounding box center [498, 271] width 498 height 24
click at [902, 245] on div "Choose an action Choose an action Override Rates Surcharge or discount rates Hi…" at bounding box center [757, 195] width 1039 height 305
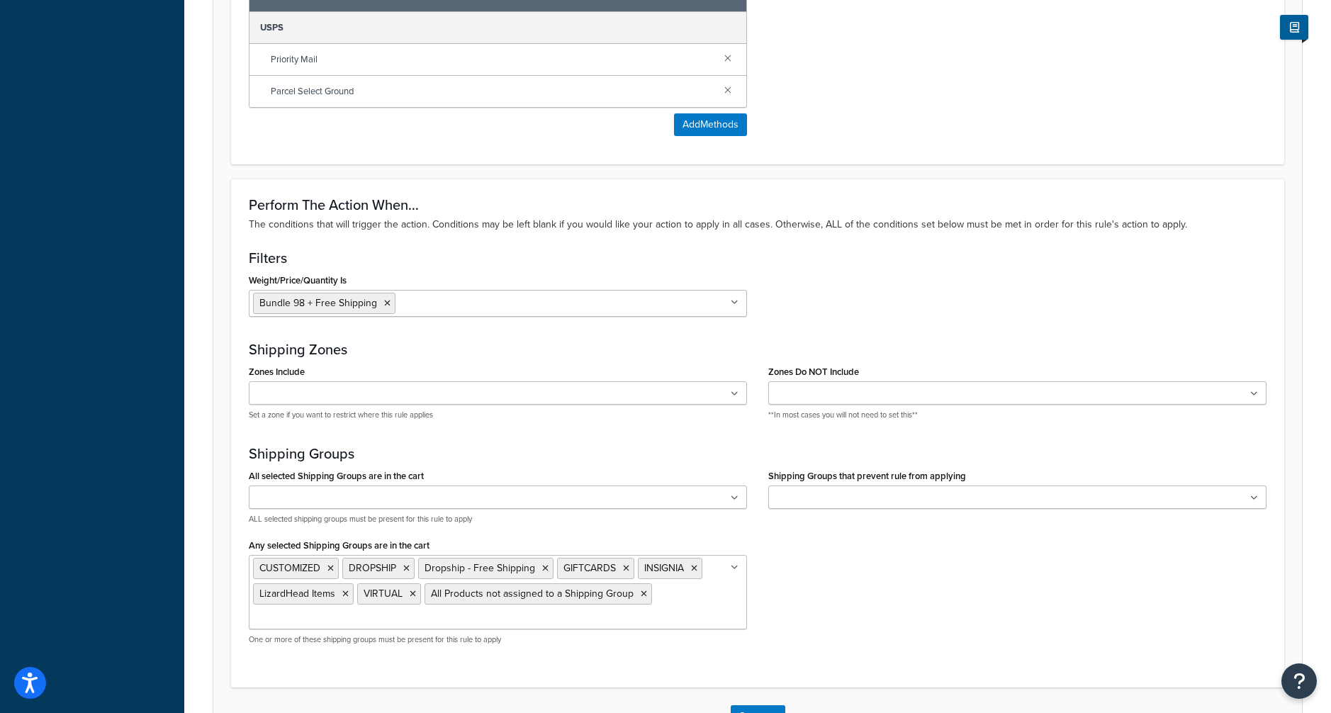
scroll to position [922, 0]
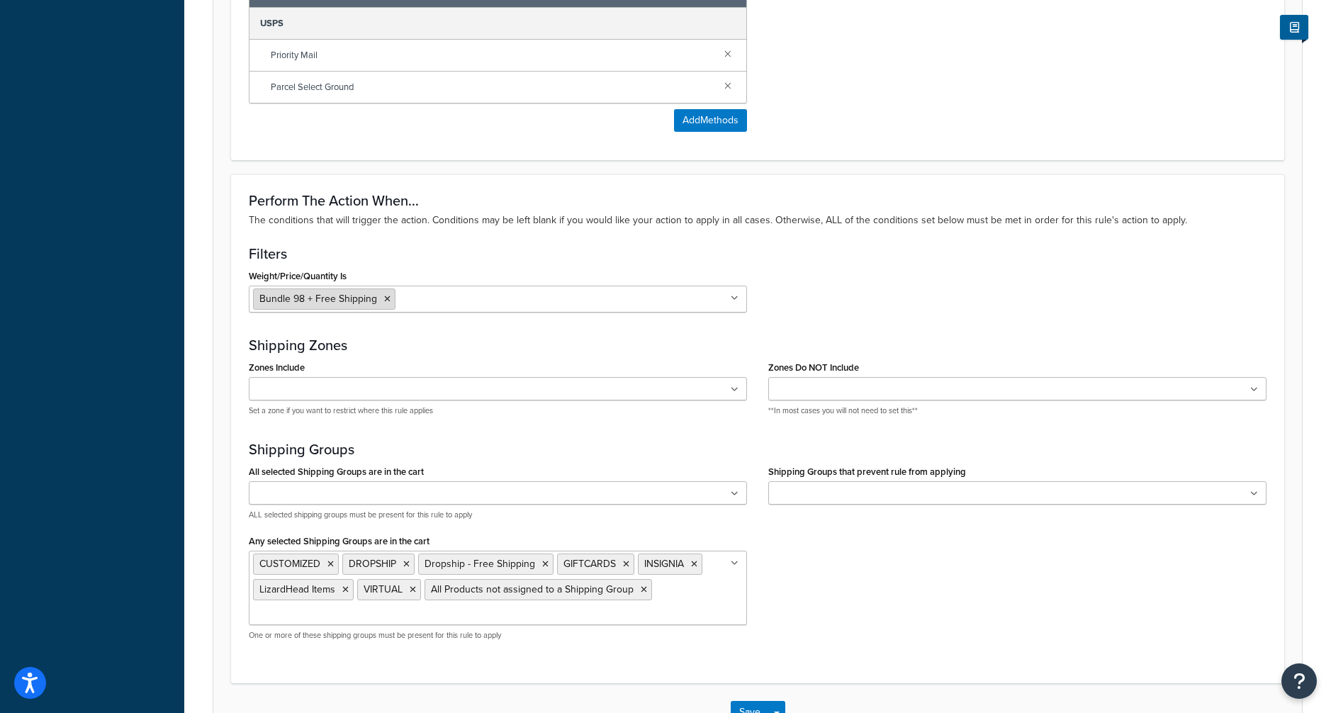
click at [361, 301] on span "Bundle 98 + Free Shipping" at bounding box center [318, 298] width 118 height 15
click at [435, 294] on input "Weight/Price/Quantity Is" at bounding box center [461, 299] width 125 height 16
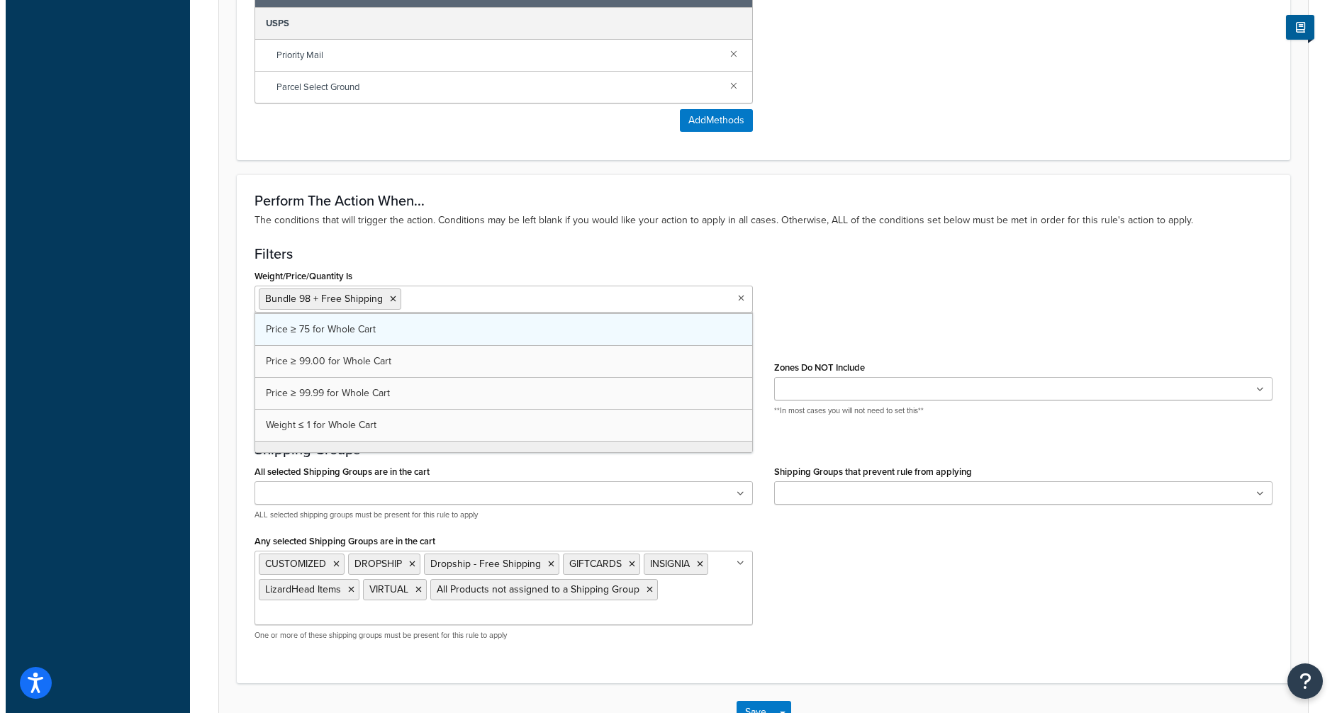
scroll to position [433, 0]
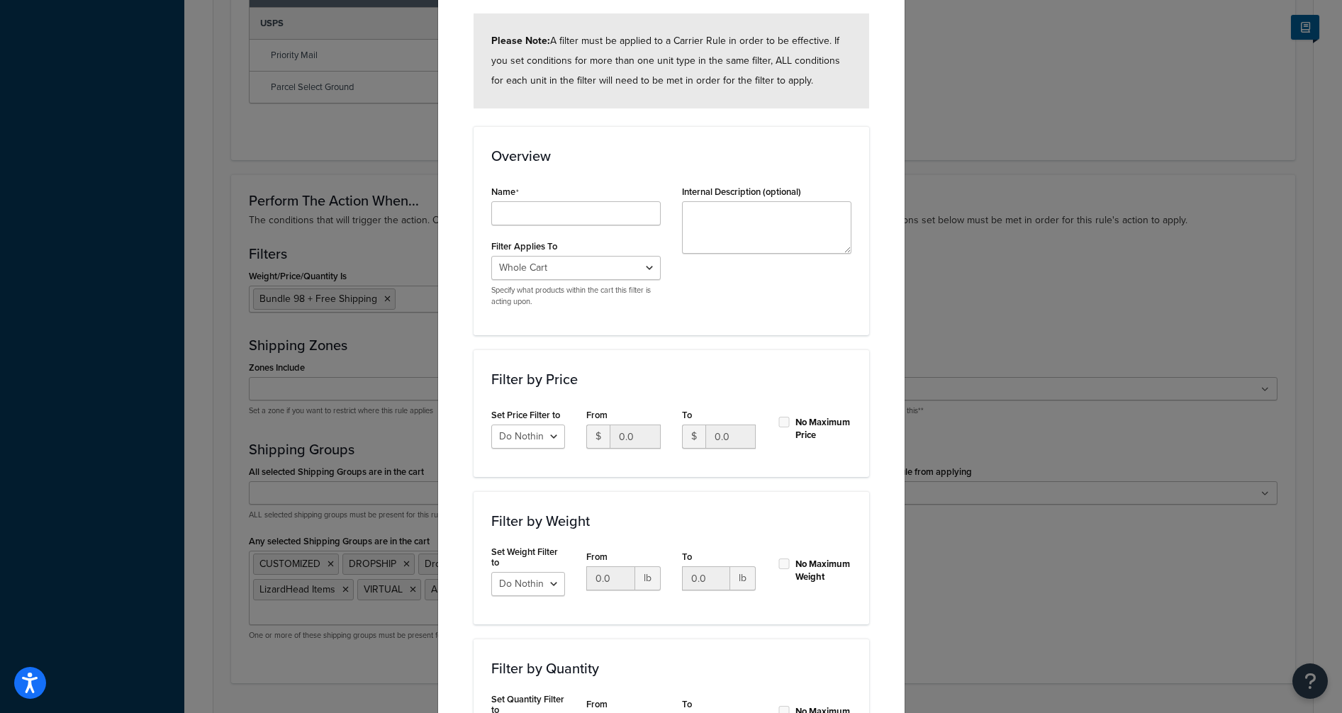
scroll to position [142, 0]
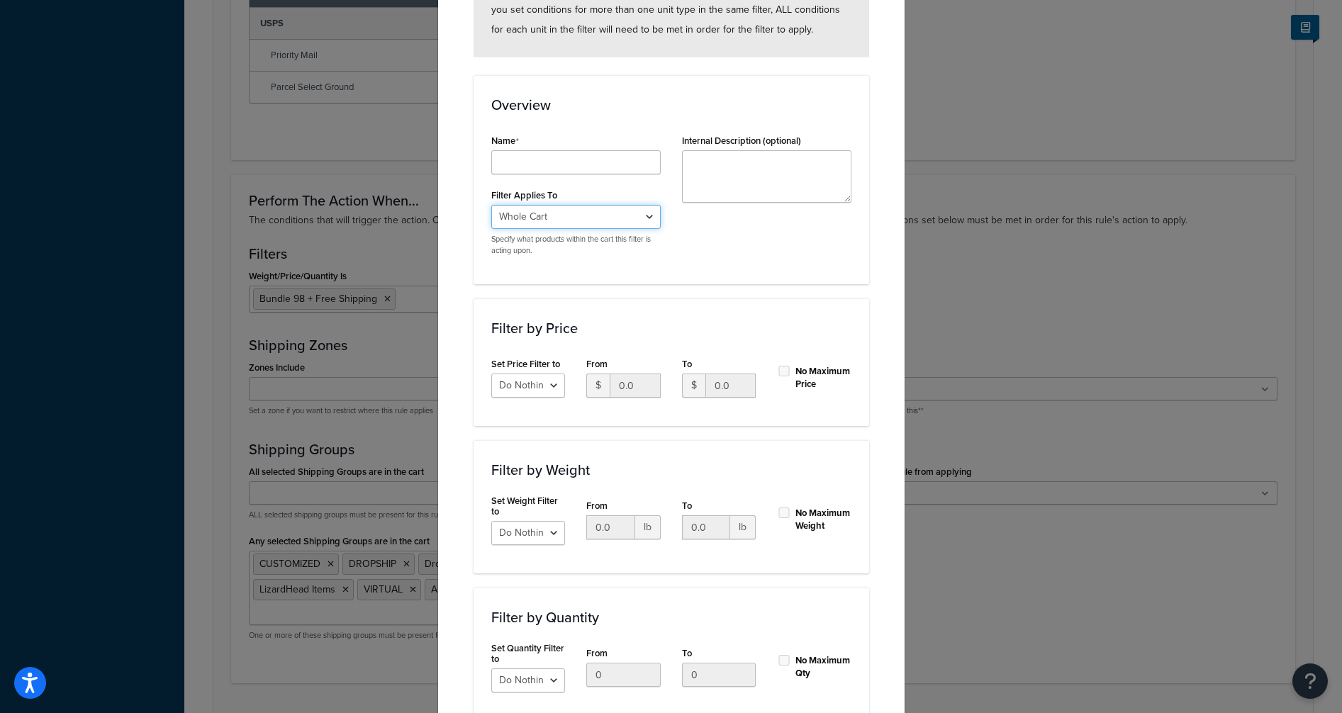
click at [626, 211] on select "Whole Cart Everything in Shipping Group Everything at Origin Each Item within S…" at bounding box center [575, 217] width 169 height 24
click at [491, 206] on select "Whole Cart Everything in Shipping Group Everything at Origin Each Item within S…" at bounding box center [575, 217] width 169 height 24
click at [578, 162] on input "Shipping Rule Name" at bounding box center [575, 162] width 169 height 24
type input "Free Shipping $98+"
click at [543, 395] on select "Do Nothing Apply to a Range" at bounding box center [528, 386] width 74 height 24
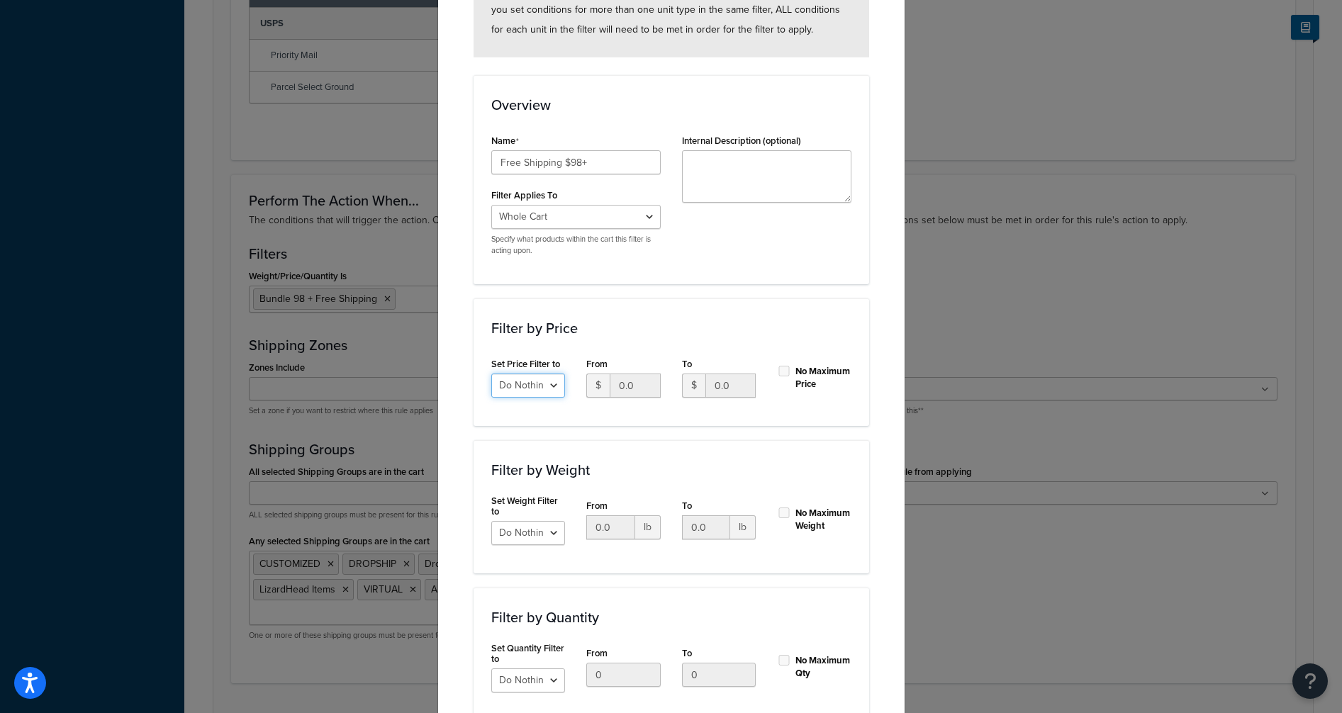
select select "range"
click at [491, 374] on select "Do Nothing Apply to a Range" at bounding box center [528, 386] width 74 height 24
drag, startPoint x: 632, startPoint y: 391, endPoint x: 600, endPoint y: 381, distance: 33.9
click at [600, 381] on div "$ 0.0" at bounding box center [623, 386] width 74 height 24
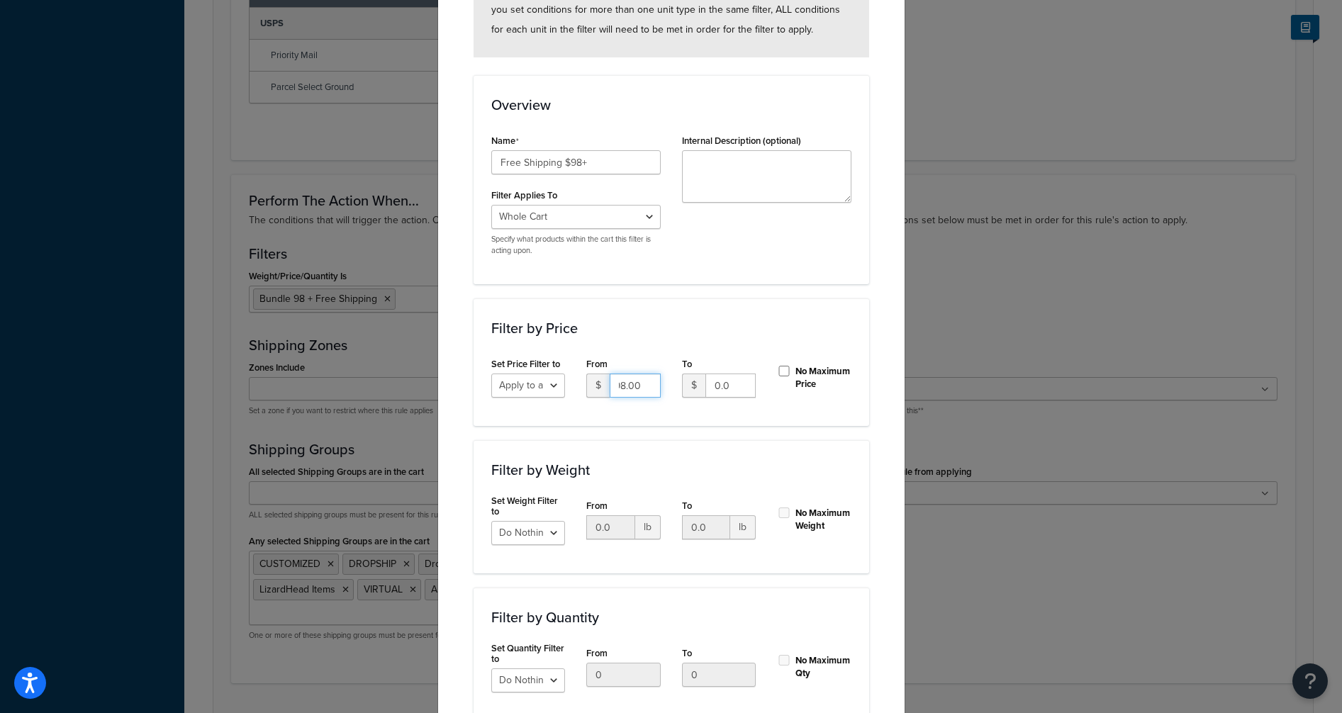
type input "98.00"
click at [780, 372] on input "No Maximum Price" at bounding box center [784, 371] width 14 height 11
checkbox input "true"
click at [617, 385] on input "98.00" at bounding box center [635, 386] width 51 height 24
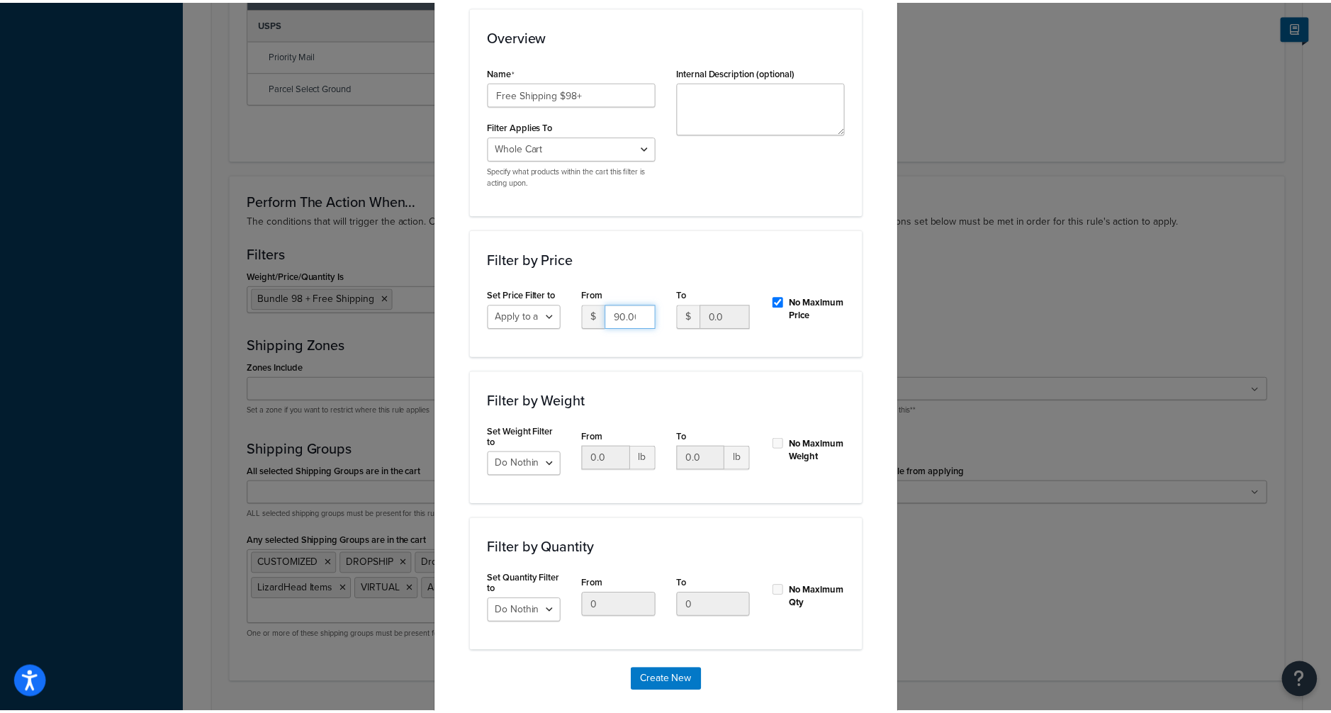
scroll to position [237, 0]
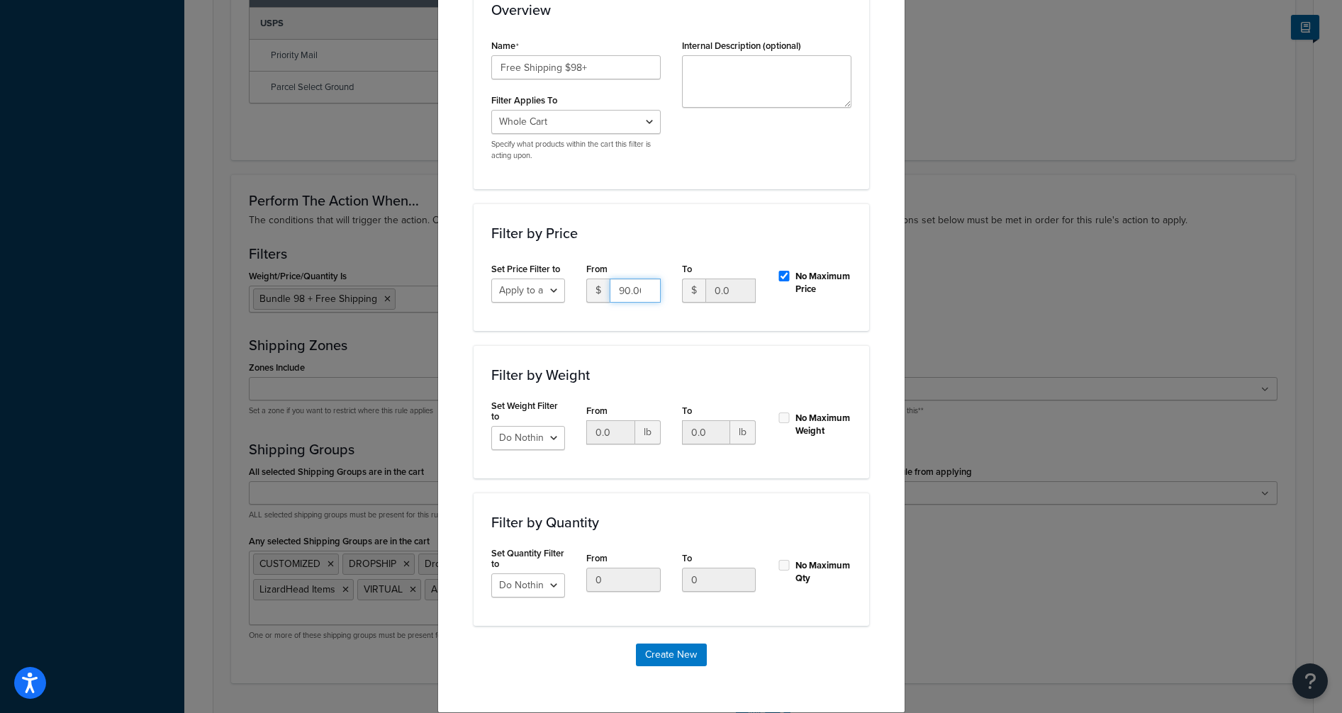
type input "90.00"
click at [571, 68] on input "Free Shipping $98+" at bounding box center [575, 67] width 169 height 24
type input "Free Shipping $90+"
click at [658, 189] on div "Overview Name Free Shipping $90+ Filter Applies To Whole Cart Everything in Shi…" at bounding box center [672, 84] width 396 height 209
click at [668, 650] on button "Create New" at bounding box center [671, 655] width 71 height 23
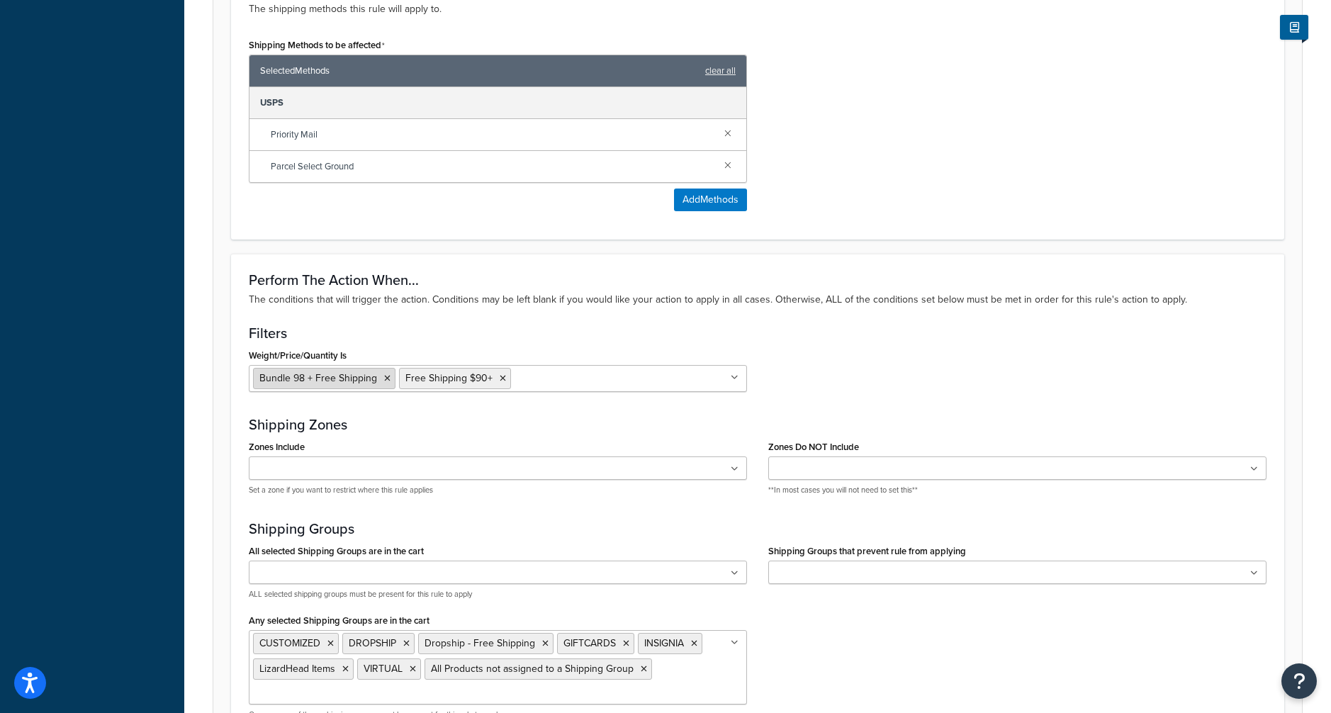
click at [386, 379] on icon at bounding box center [387, 378] width 6 height 9
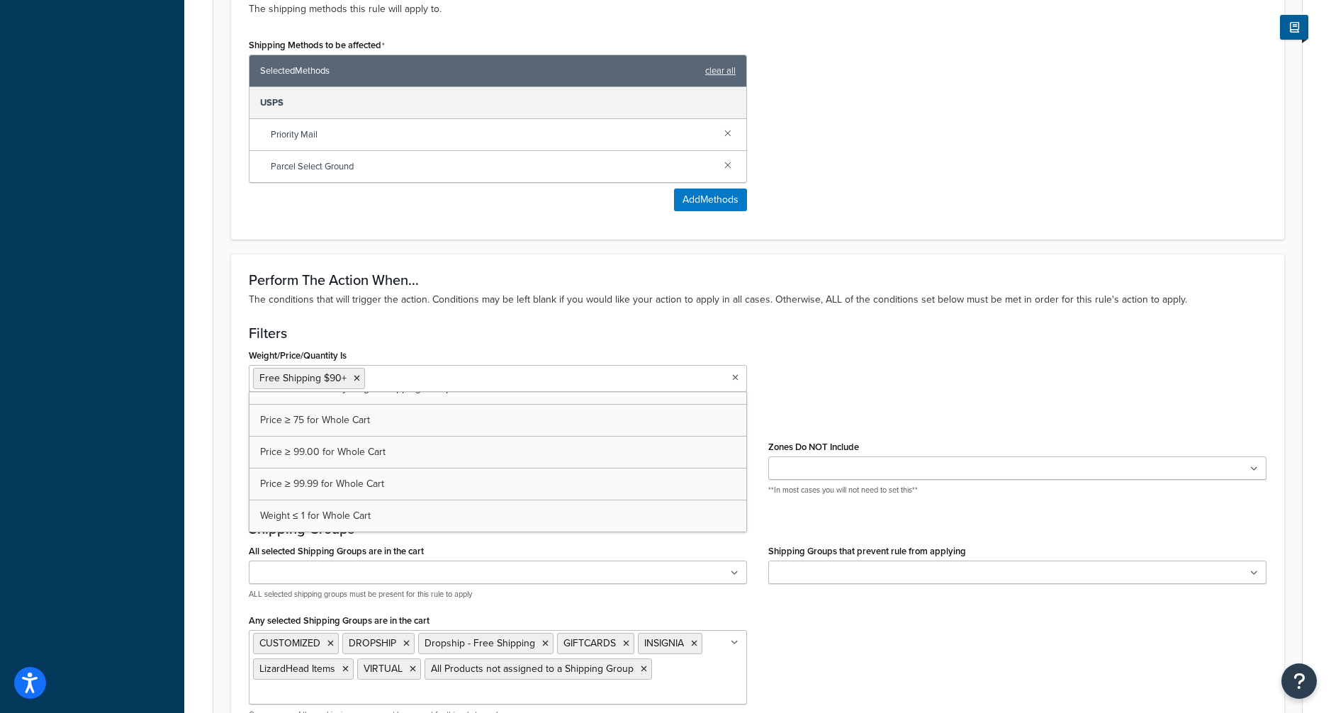
click at [863, 347] on div "Weight/Price/Quantity Is Free Shipping $90+ Bundle 98 + Free Shipping Cart weig…" at bounding box center [757, 373] width 1039 height 57
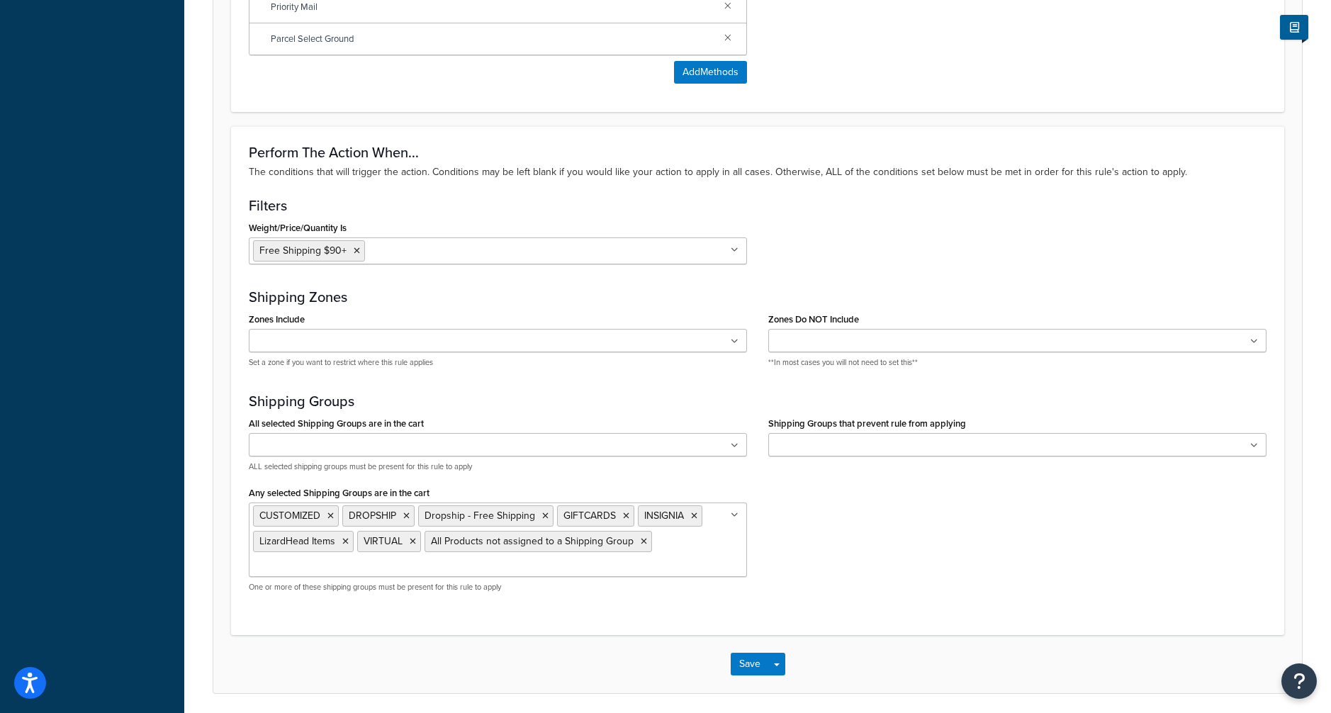
scroll to position [1102, 0]
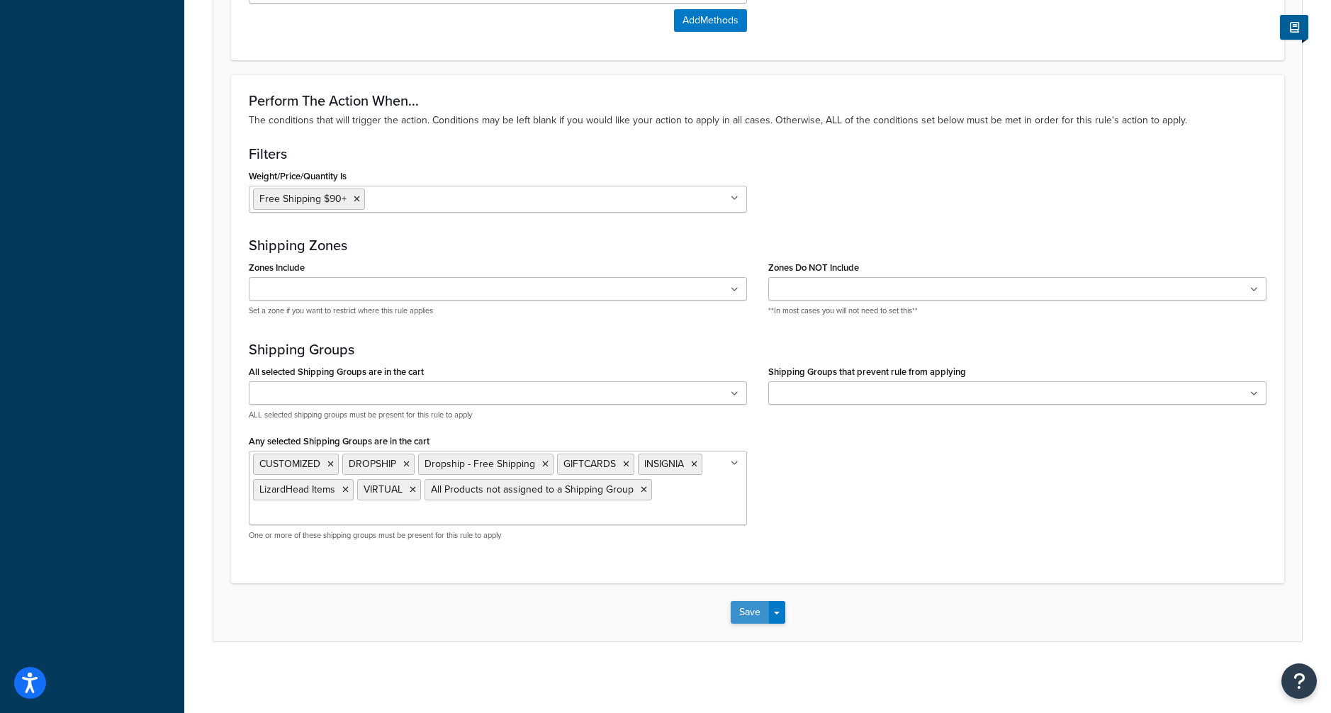
click at [744, 621] on button "Save" at bounding box center [750, 612] width 38 height 23
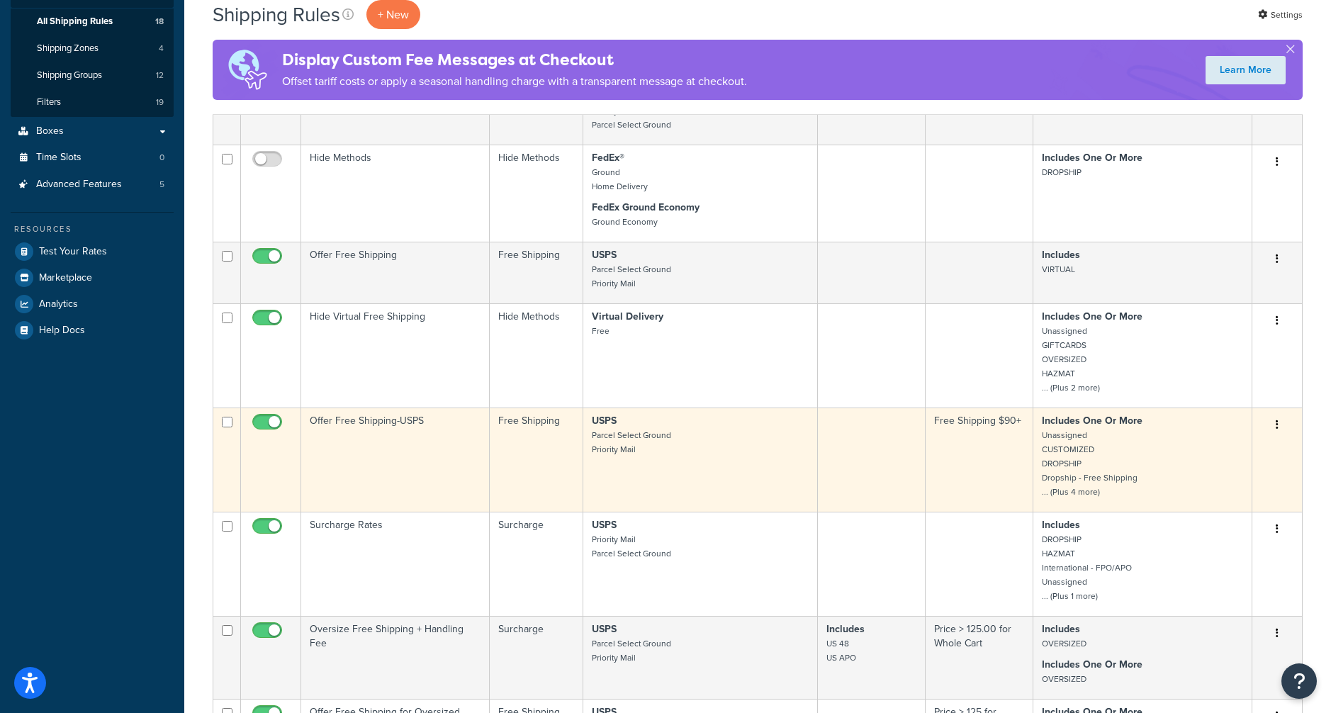
scroll to position [425, 0]
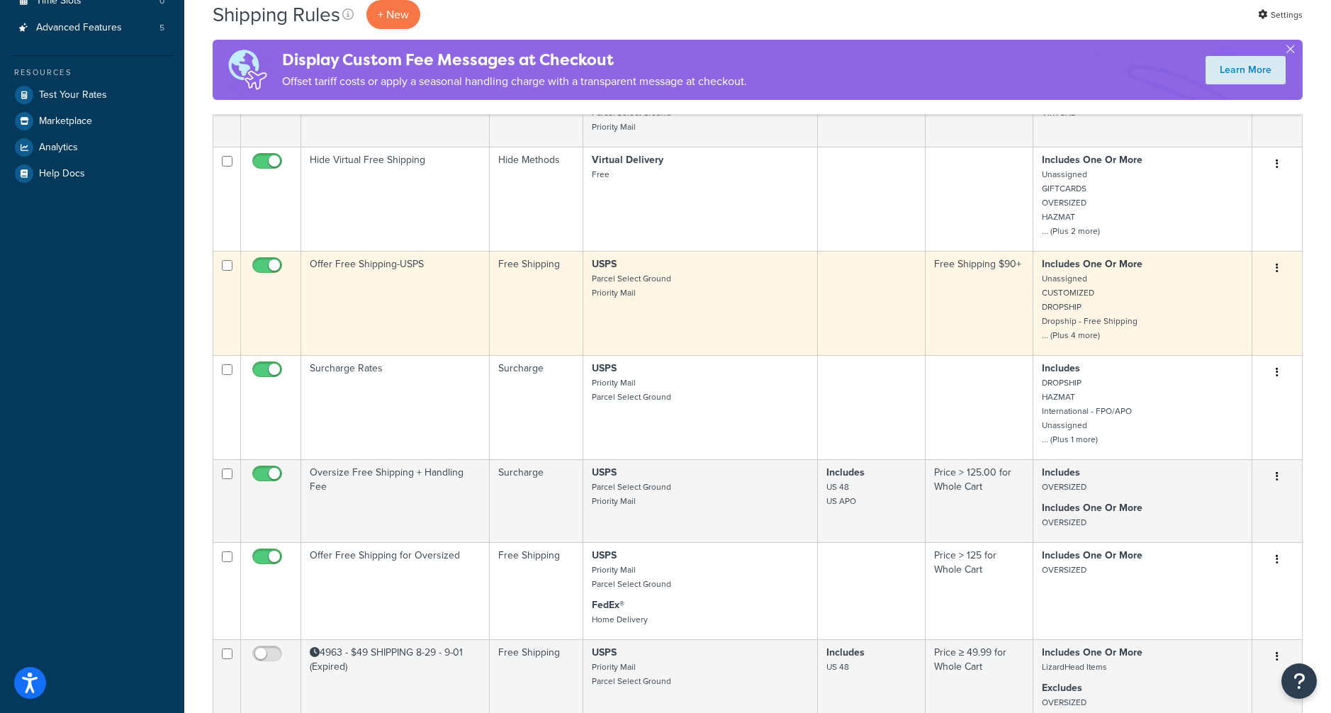
click at [455, 287] on td "Offer Free Shipping-USPS" at bounding box center [395, 303] width 189 height 104
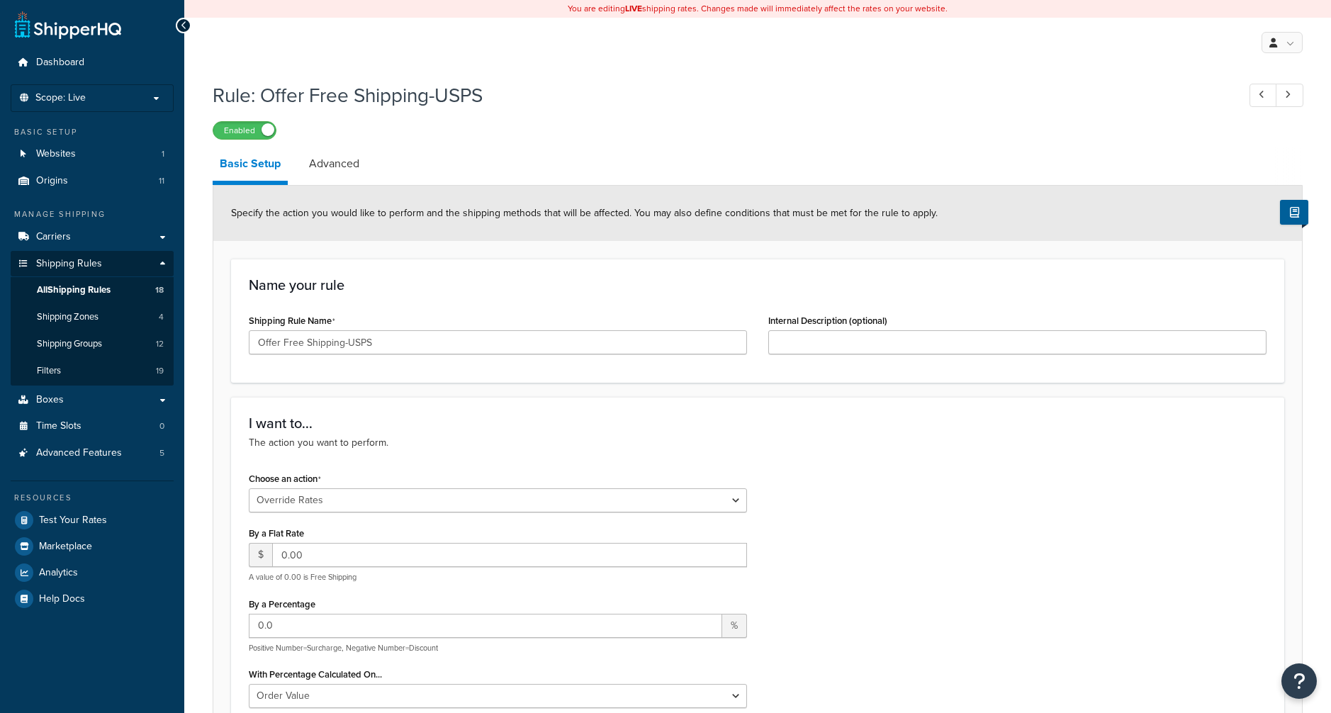
select select "OVERRIDE"
click at [322, 172] on link "Advanced" at bounding box center [334, 164] width 65 height 34
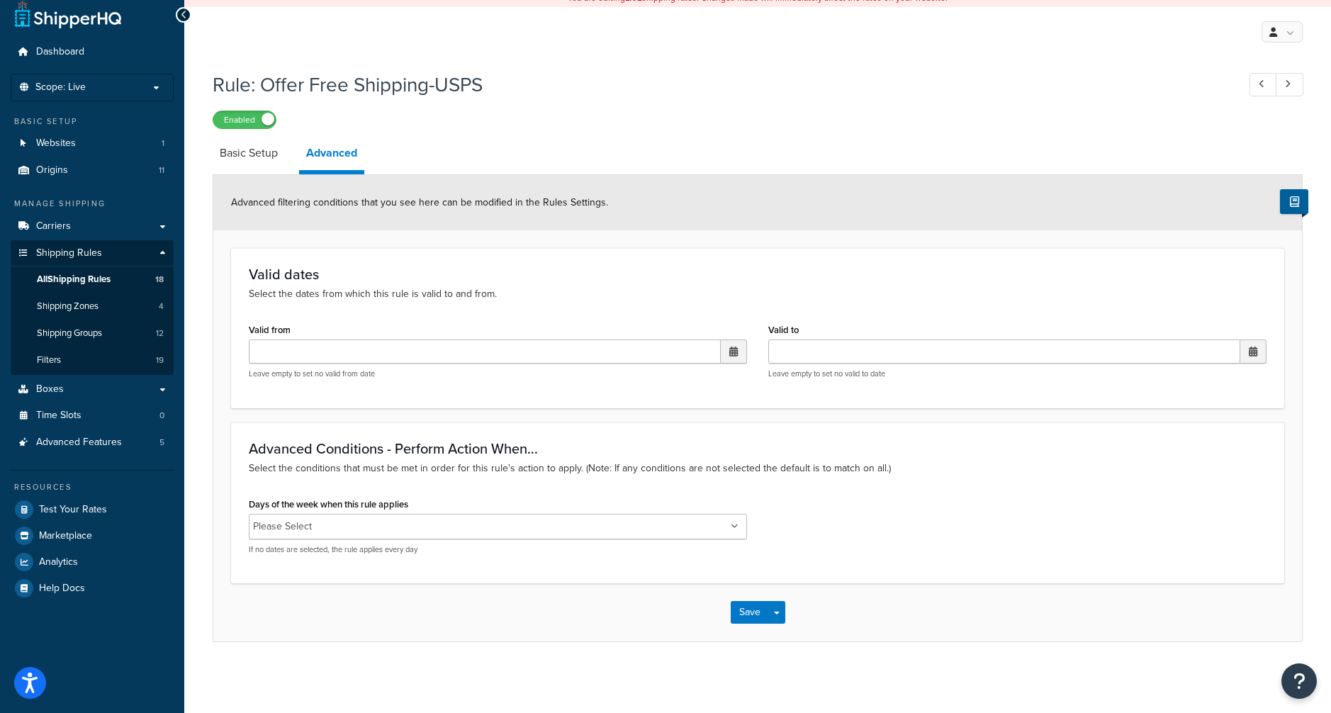
scroll to position [11, 0]
click at [252, 141] on link "Basic Setup" at bounding box center [249, 153] width 72 height 34
select select "OVERRIDE"
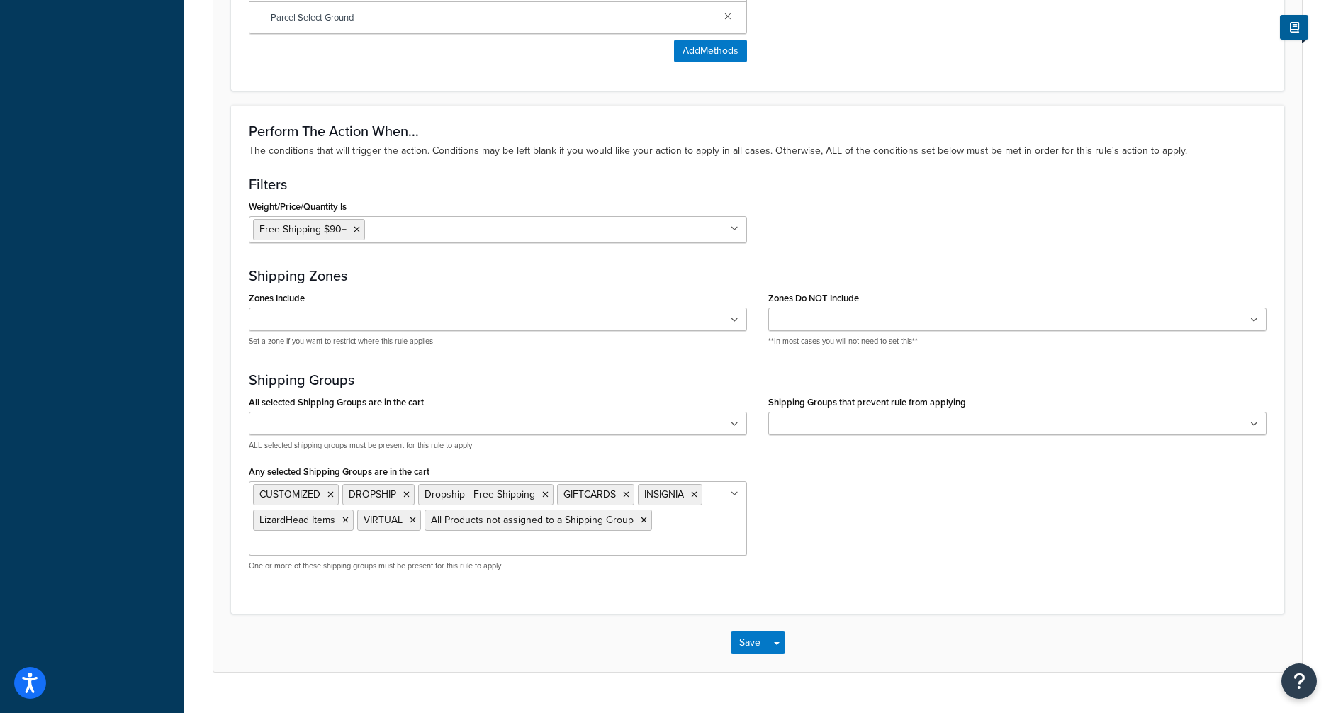
scroll to position [1022, 0]
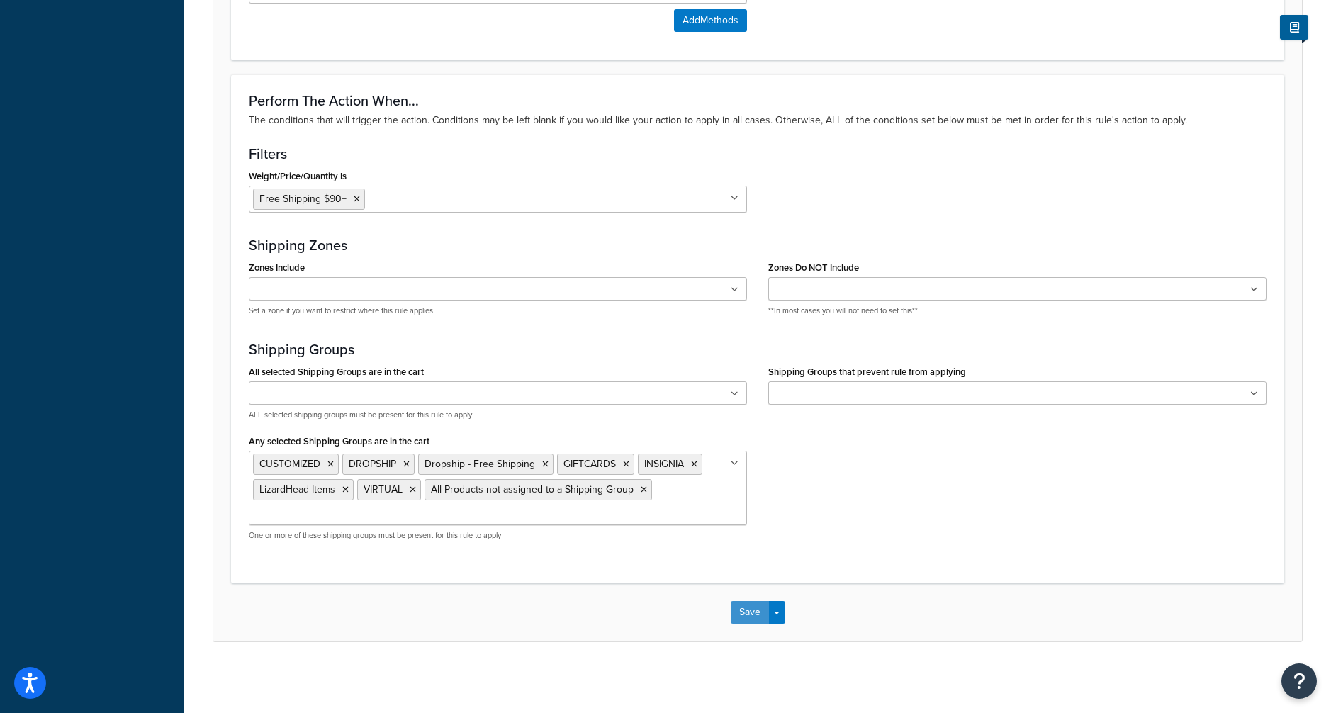
click at [737, 617] on button "Save" at bounding box center [750, 612] width 38 height 23
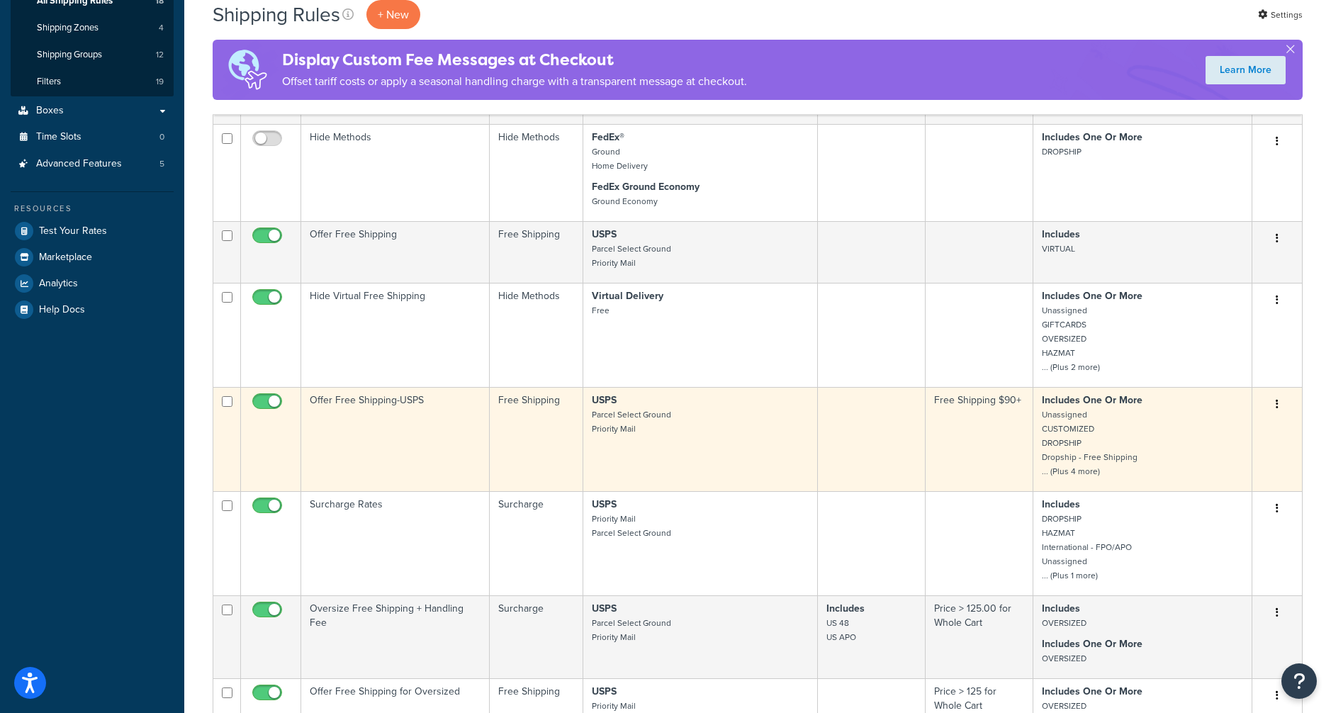
scroll to position [354, 0]
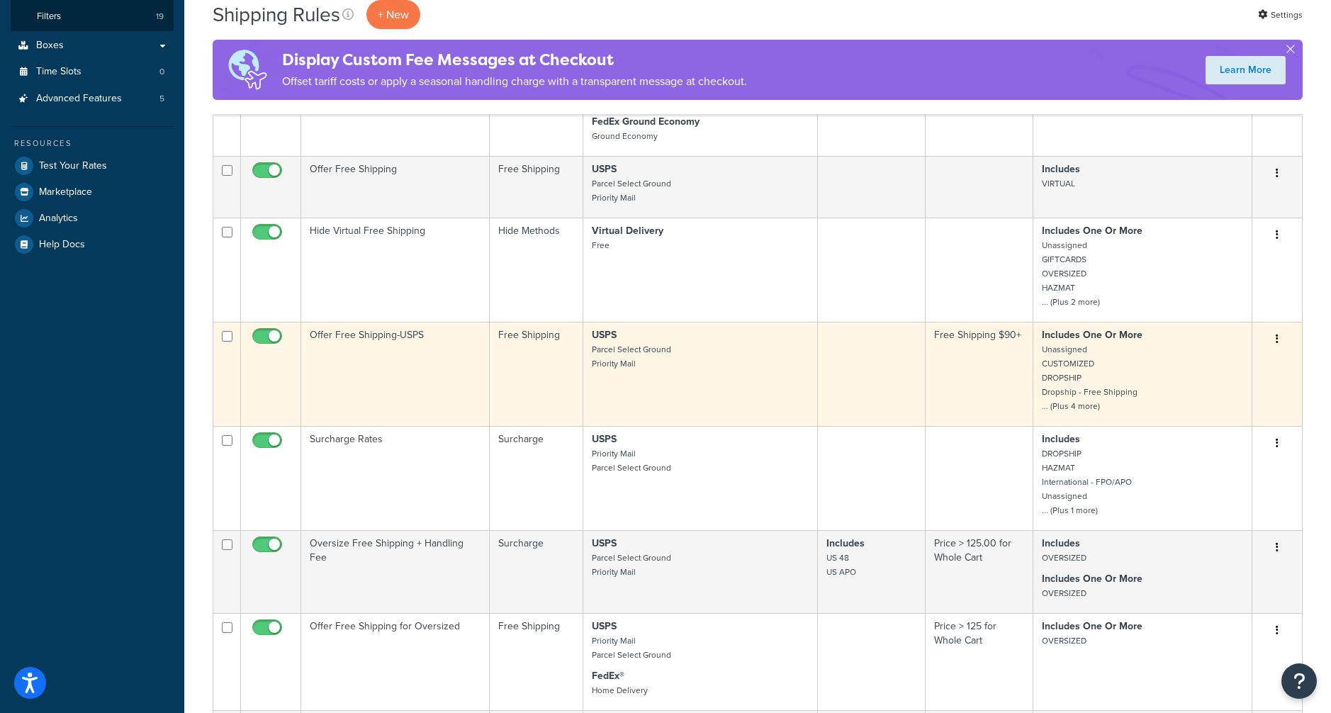
click at [975, 354] on td "Free Shipping $90+" at bounding box center [980, 374] width 108 height 104
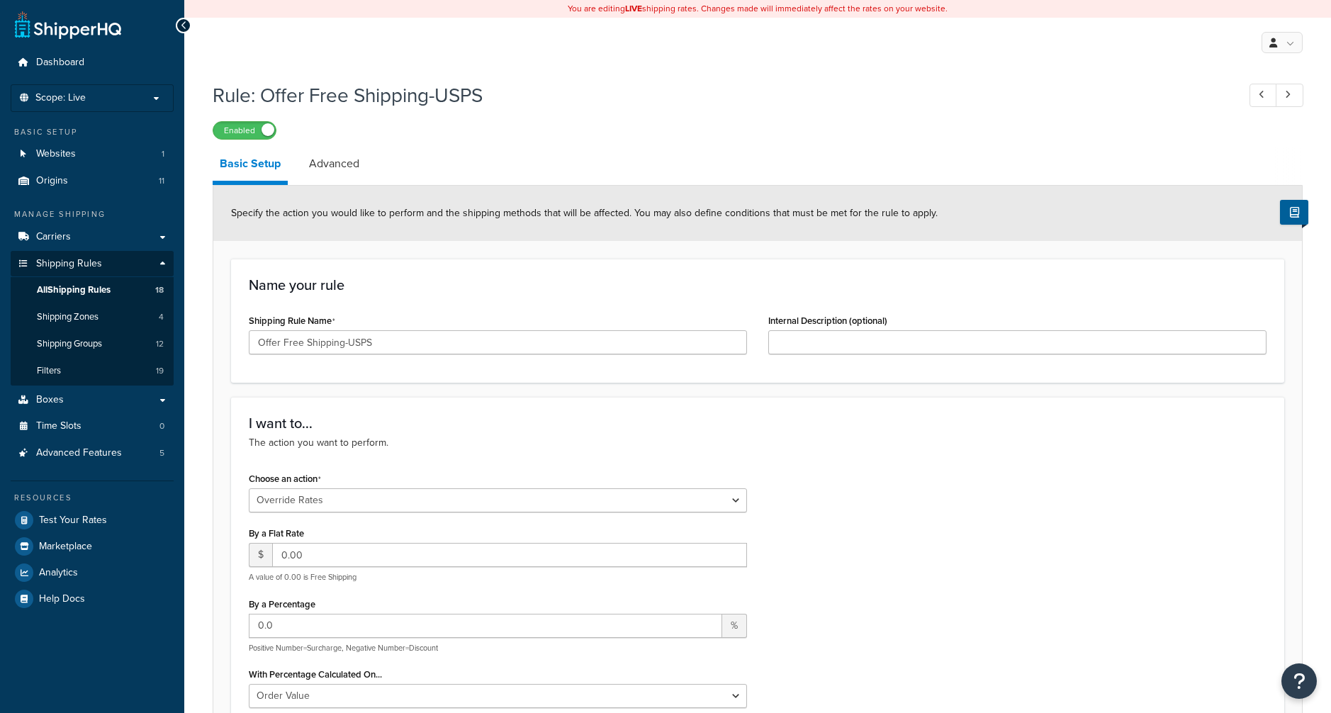
select select "OVERRIDE"
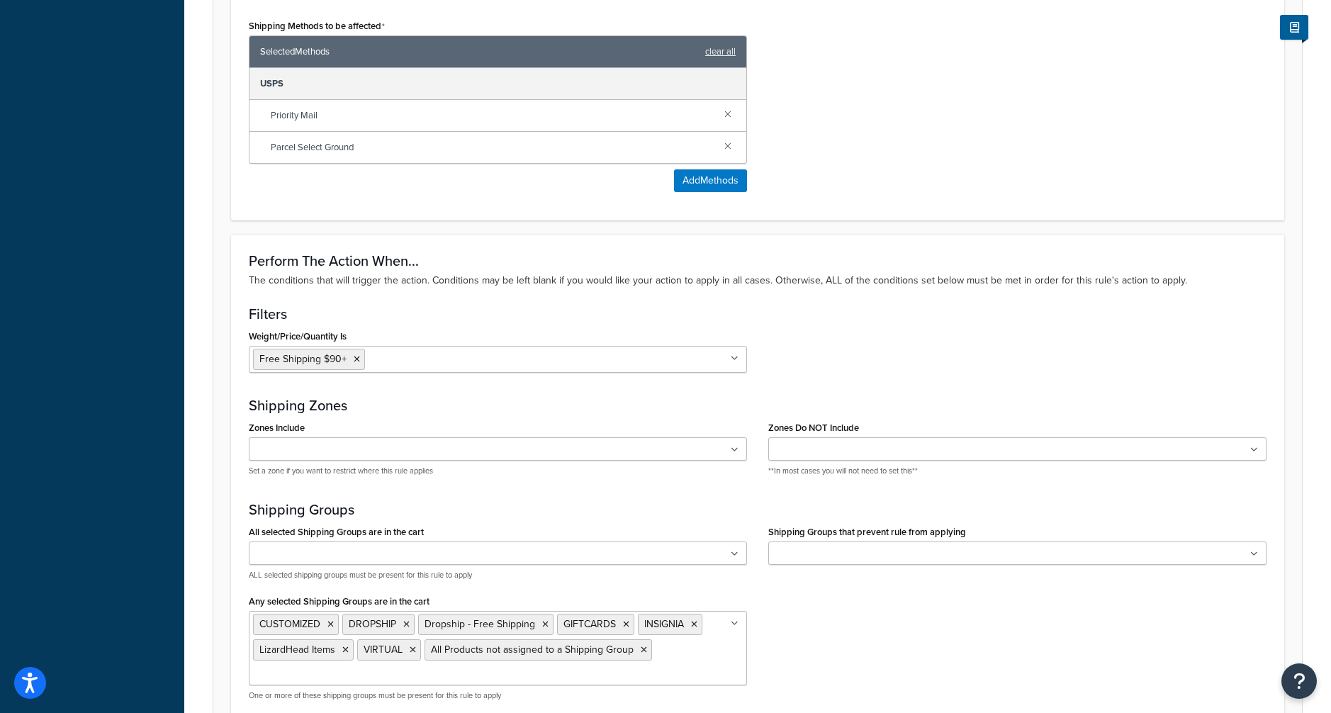
scroll to position [992, 0]
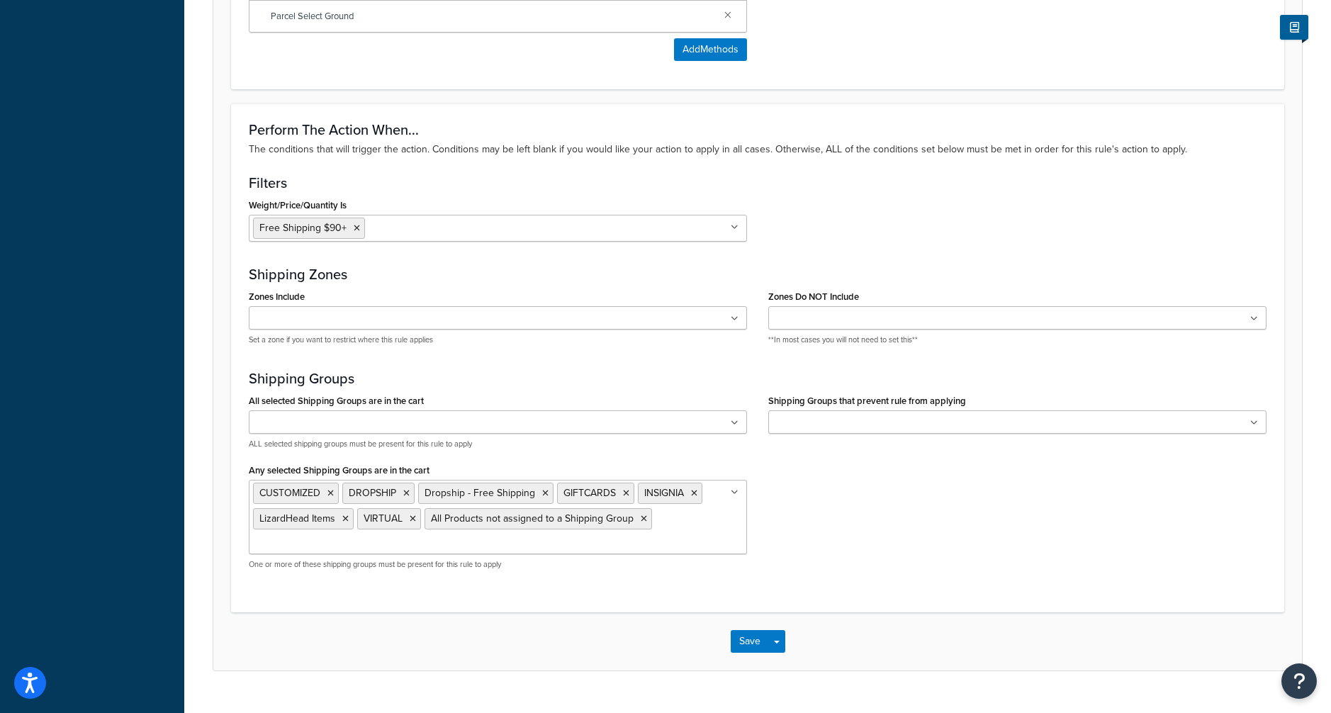
click at [465, 228] on input "Weight/Price/Quantity Is" at bounding box center [431, 228] width 125 height 16
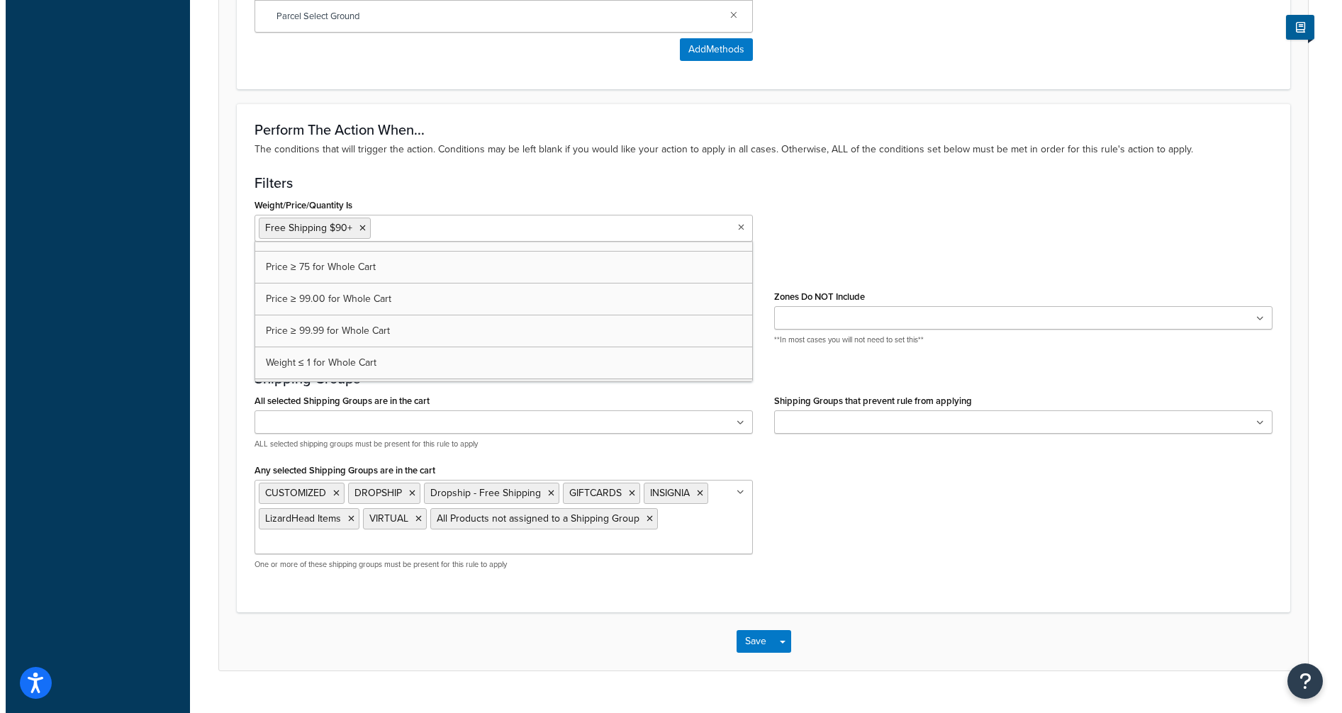
scroll to position [465, 0]
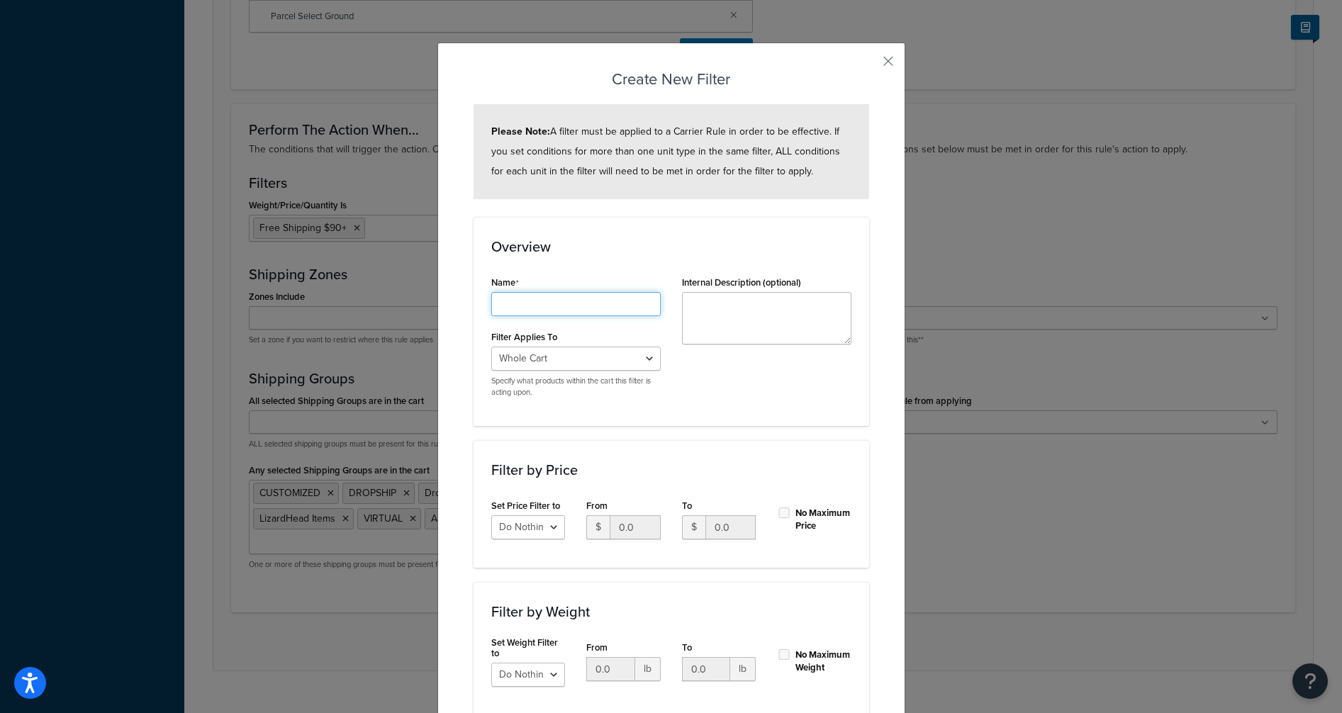
click at [547, 308] on input "Shipping Rule Name" at bounding box center [575, 304] width 169 height 24
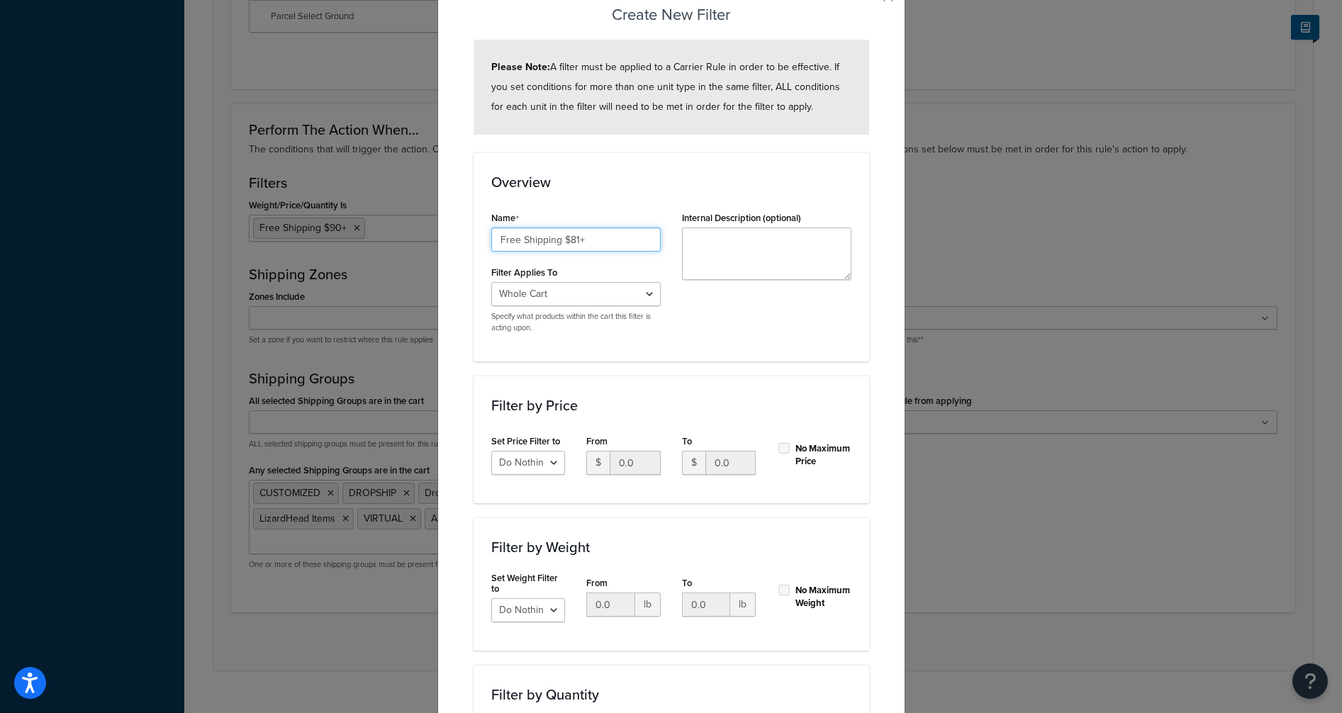
scroll to position [142, 0]
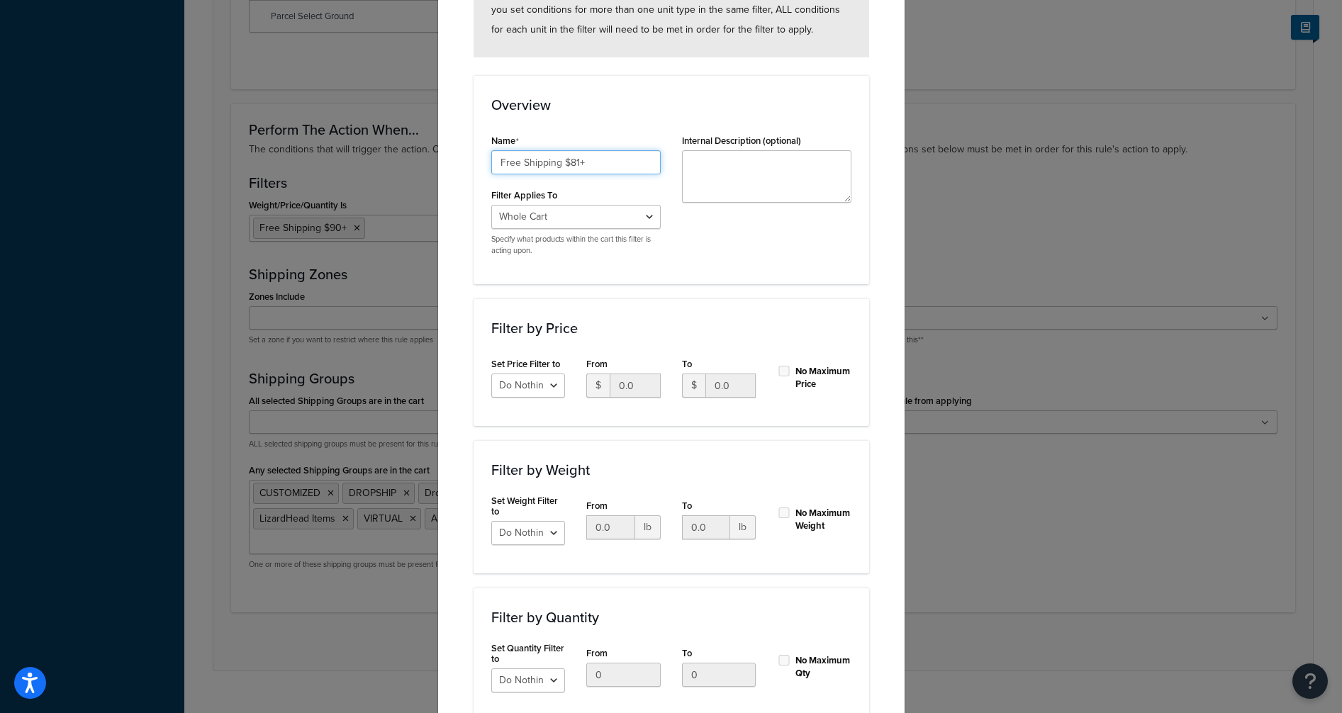
type input "Free Shipping $81+"
click at [506, 382] on select "Do Nothing Apply to a Range" at bounding box center [528, 386] width 74 height 24
select select "range"
click at [491, 374] on select "Do Nothing Apply to a Range" at bounding box center [528, 386] width 74 height 24
drag, startPoint x: 634, startPoint y: 383, endPoint x: 572, endPoint y: 386, distance: 61.8
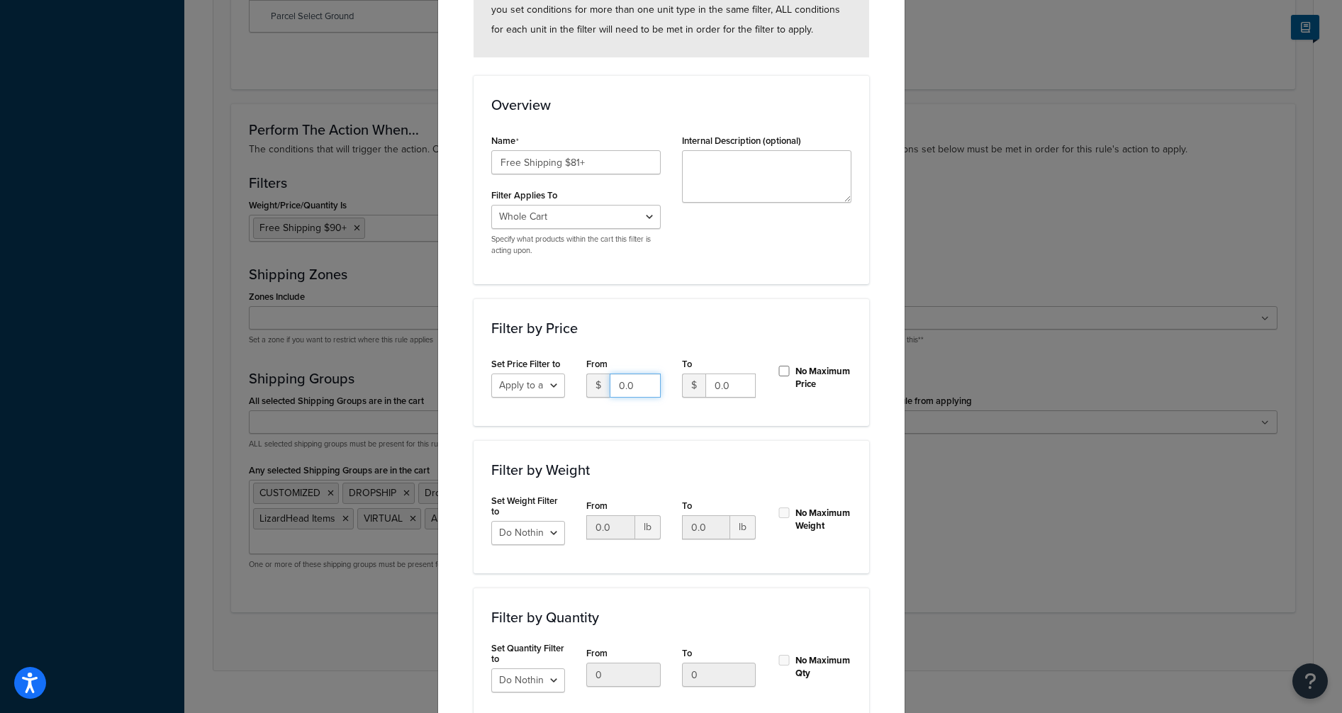
click at [586, 384] on div "$ 0.0" at bounding box center [623, 386] width 74 height 24
type input "81.00"
click at [779, 373] on input "No Maximum Price" at bounding box center [784, 371] width 14 height 11
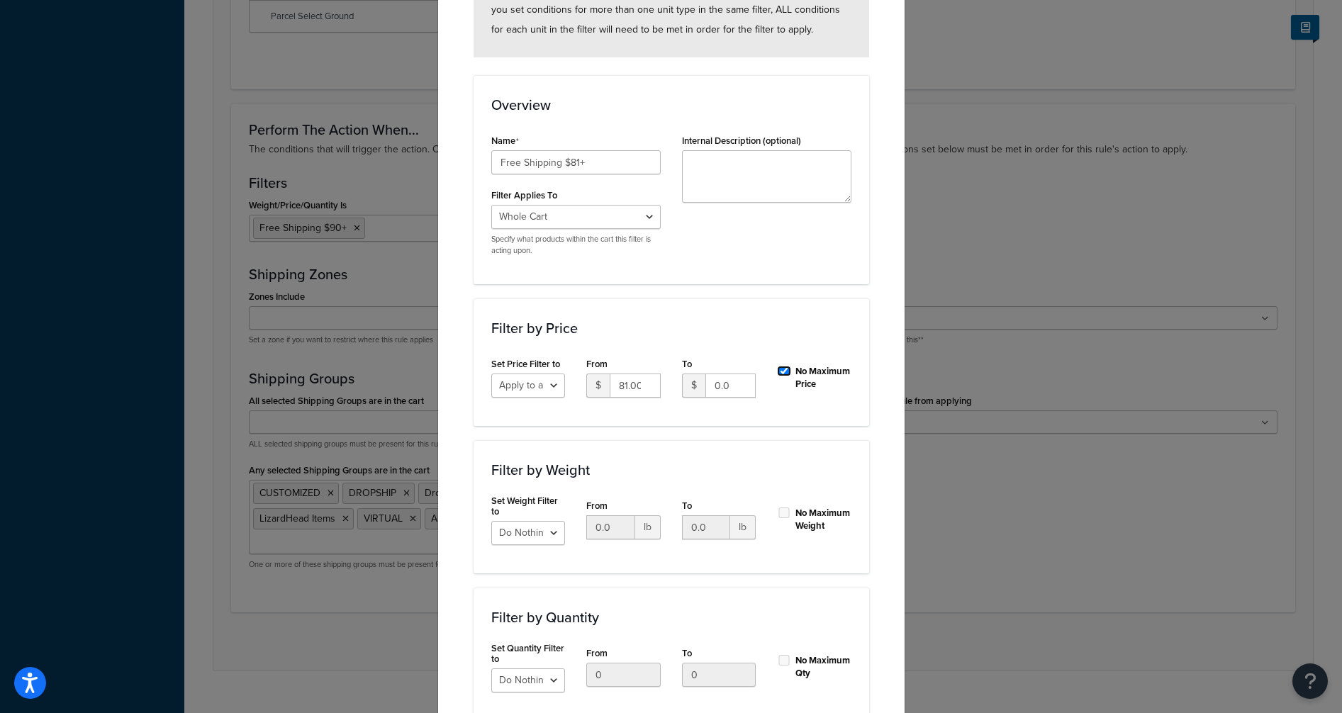
checkbox input "true"
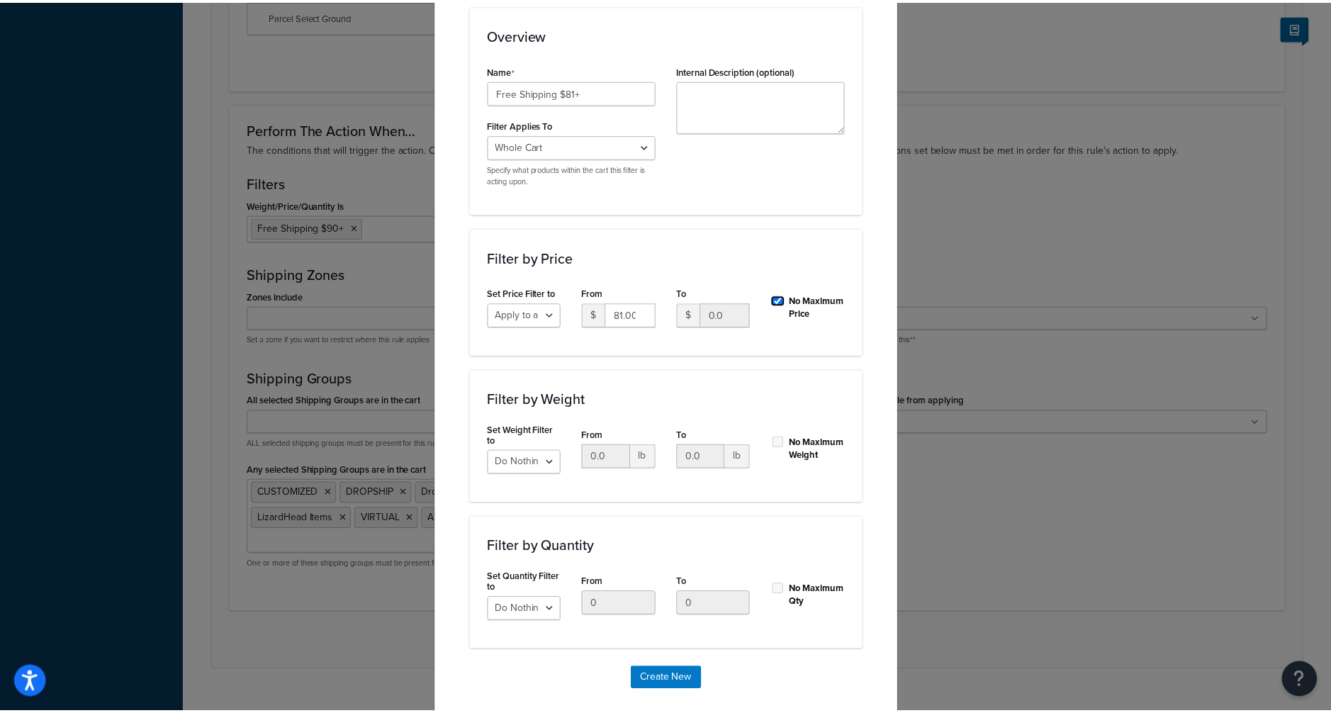
scroll to position [237, 0]
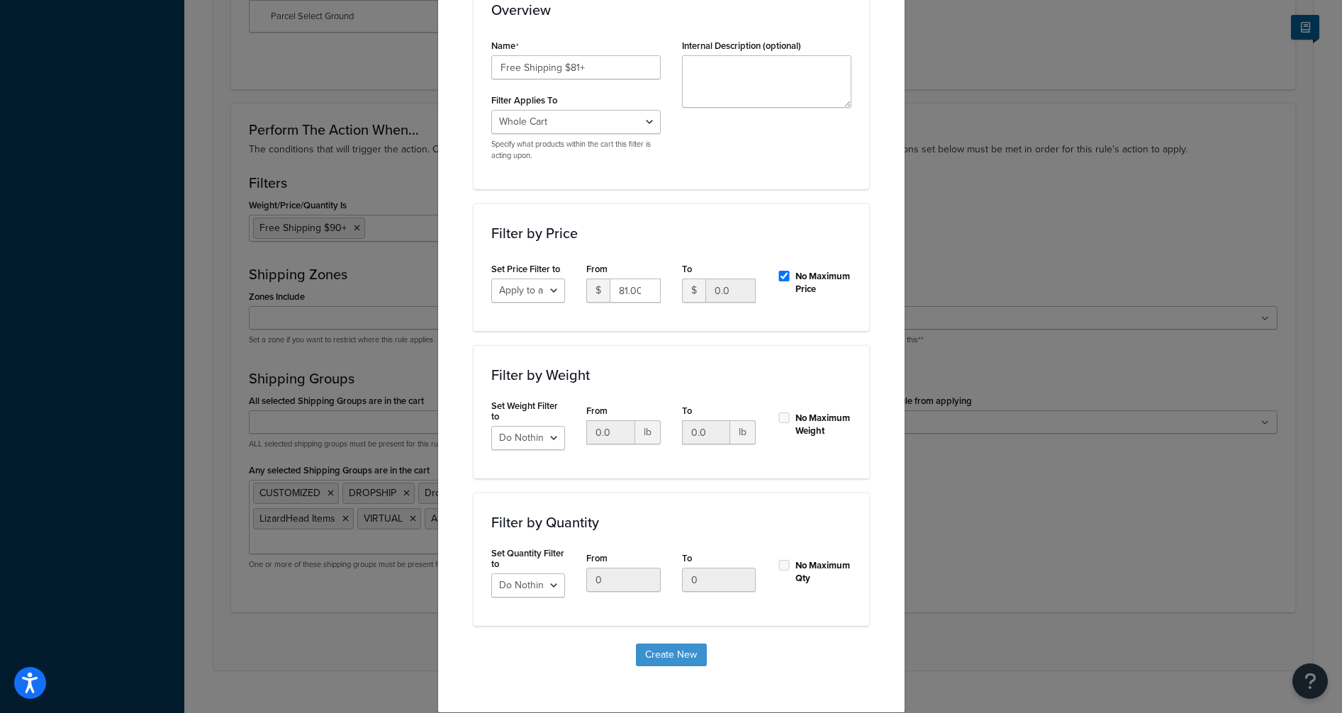
click at [684, 659] on button "Create New" at bounding box center [671, 655] width 71 height 23
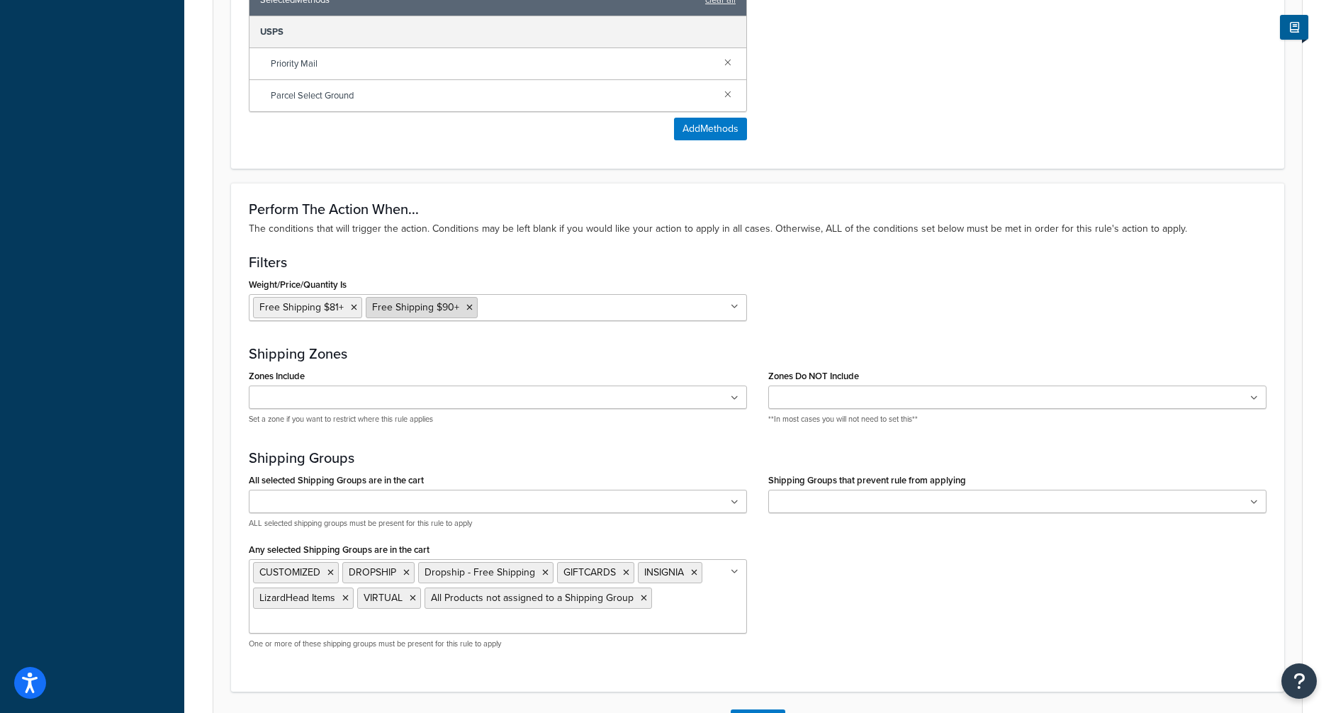
click at [470, 307] on icon at bounding box center [469, 307] width 6 height 9
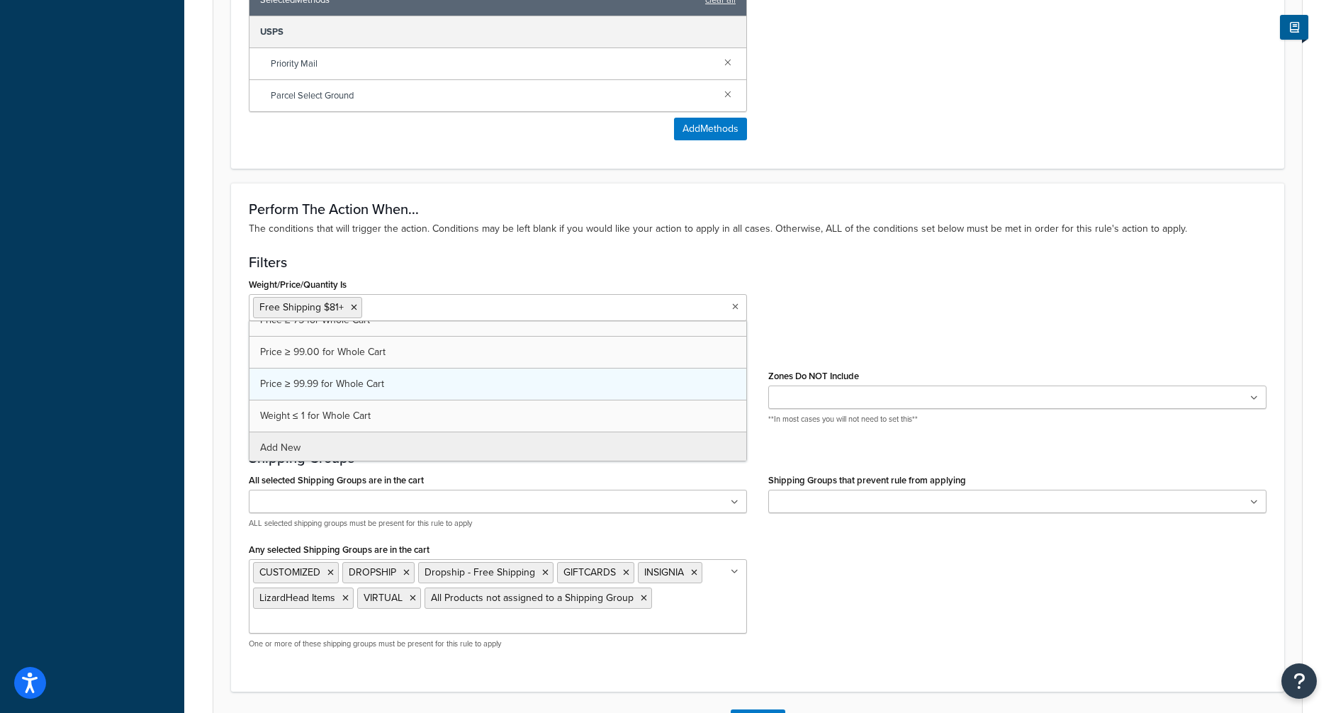
scroll to position [497, 0]
click at [583, 270] on h3 "Filters" at bounding box center [758, 263] width 1018 height 16
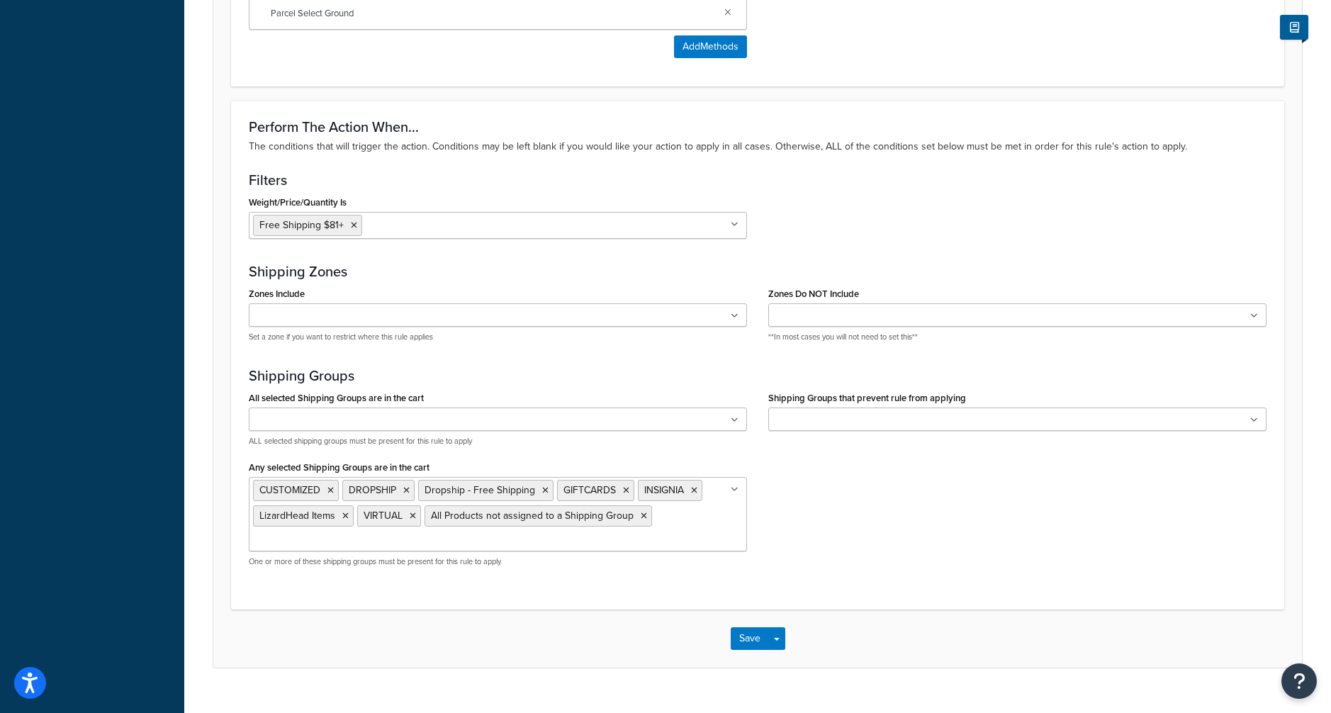
scroll to position [1102, 0]
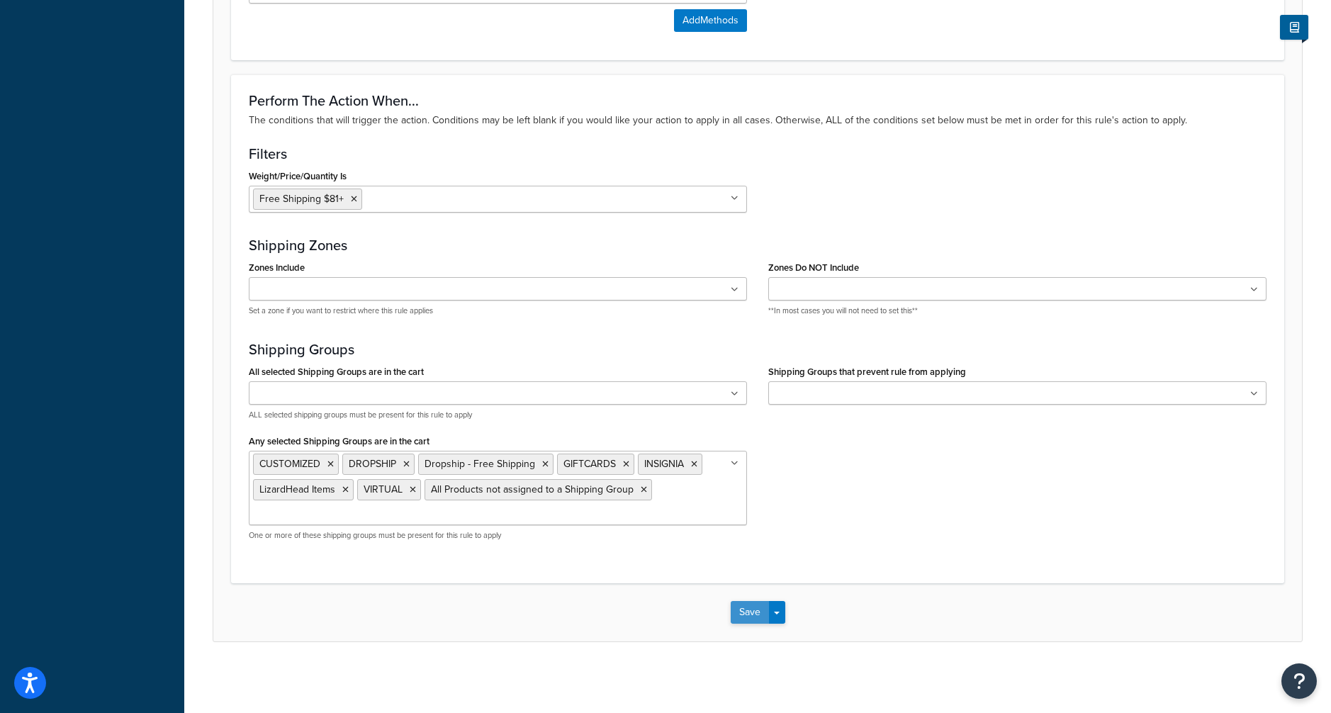
click at [731, 617] on button "Save" at bounding box center [750, 612] width 38 height 23
